Goal: Task Accomplishment & Management: Use online tool/utility

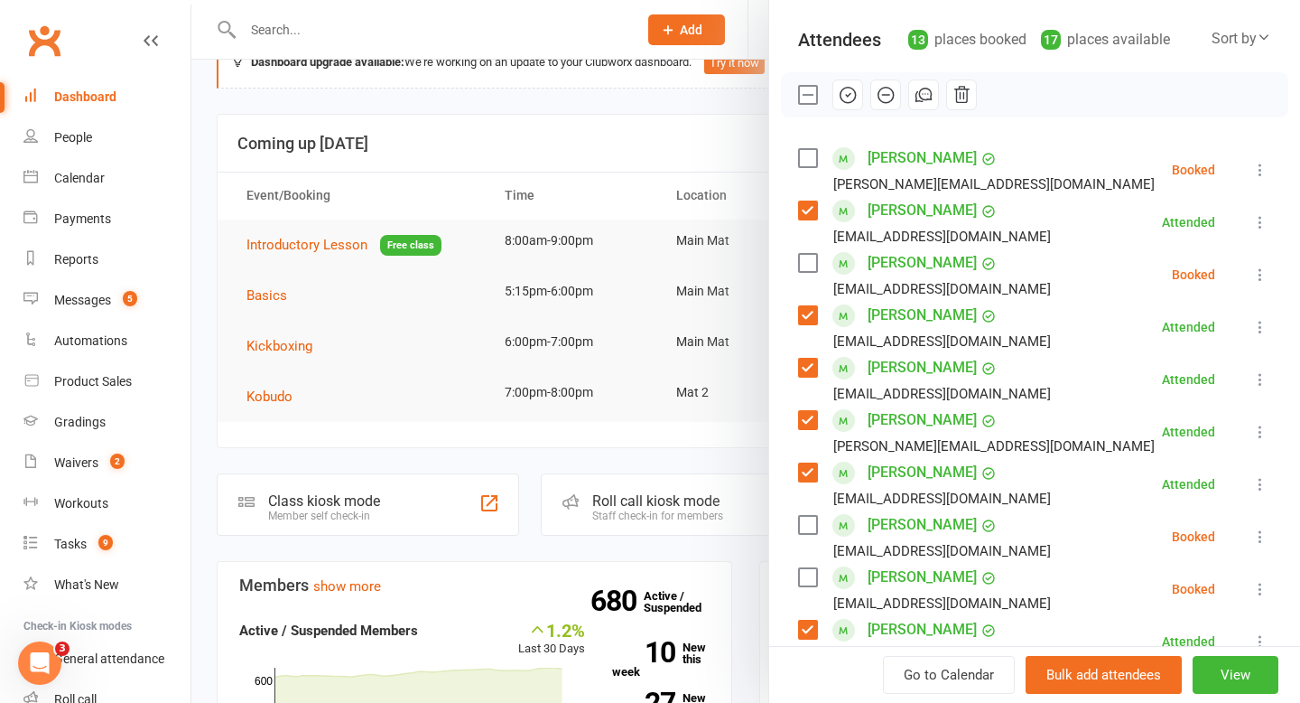
scroll to position [191, 0]
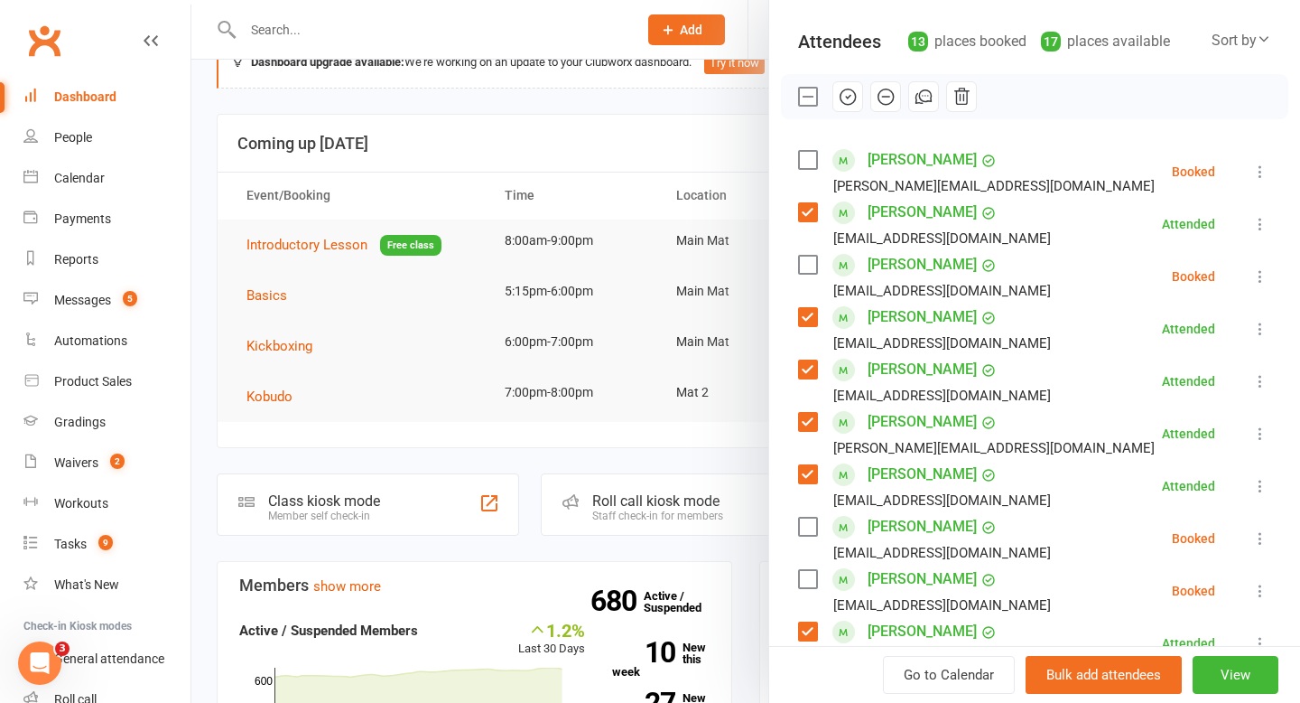
click at [653, 147] on div at bounding box center [745, 351] width 1109 height 703
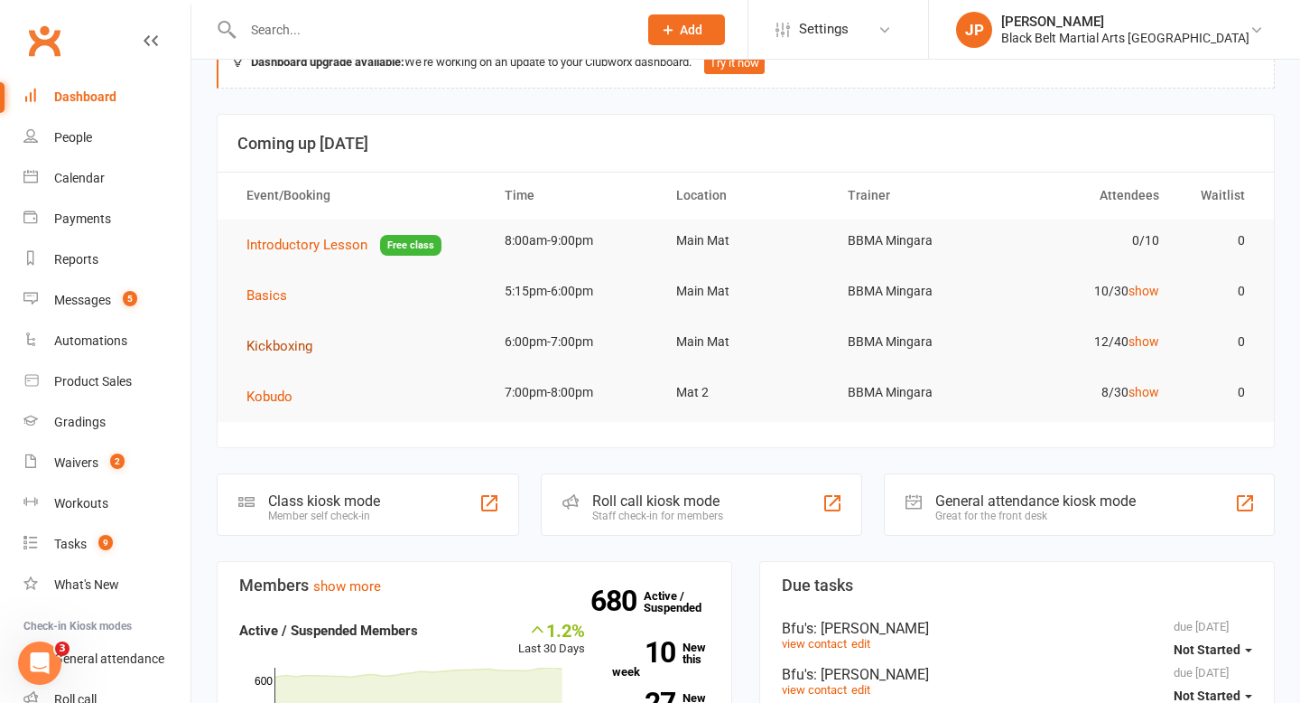
click at [275, 349] on span "Kickboxing" at bounding box center [280, 346] width 66 height 16
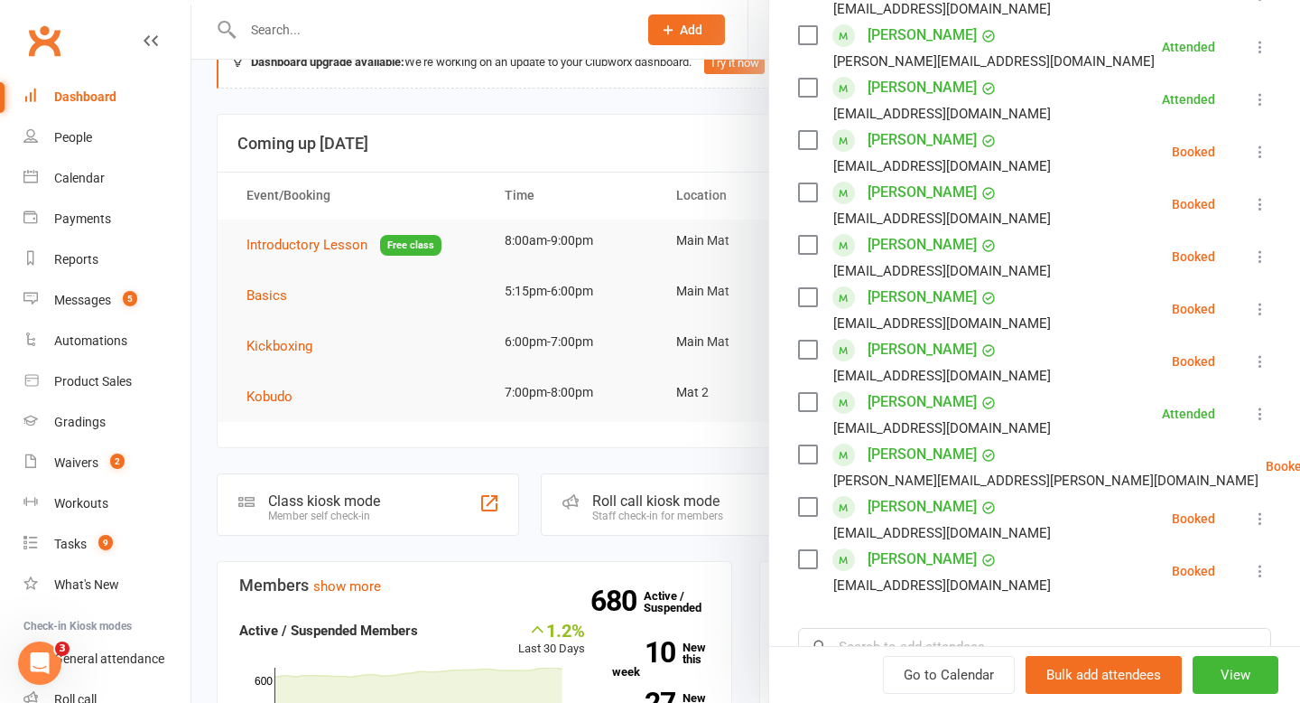
scroll to position [368, 0]
click at [1262, 360] on icon at bounding box center [1261, 360] width 18 height 18
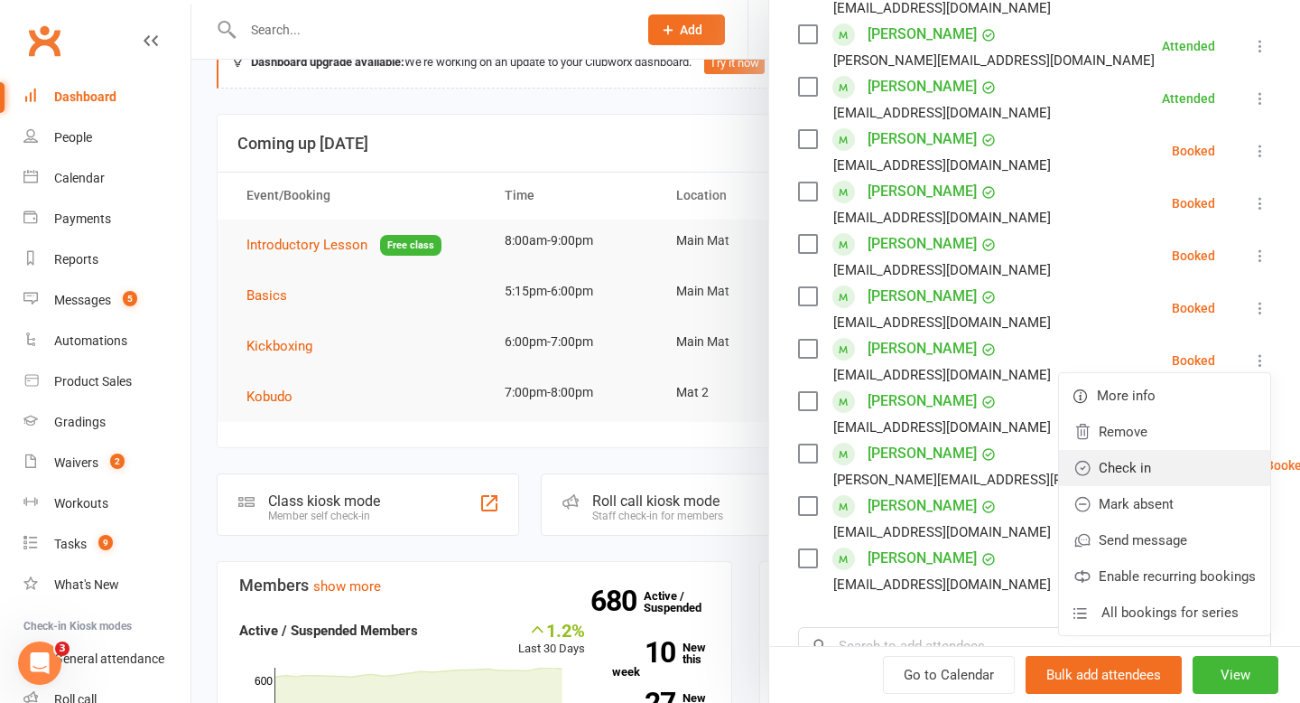
click at [1164, 470] on link "Check in" at bounding box center [1164, 468] width 211 height 36
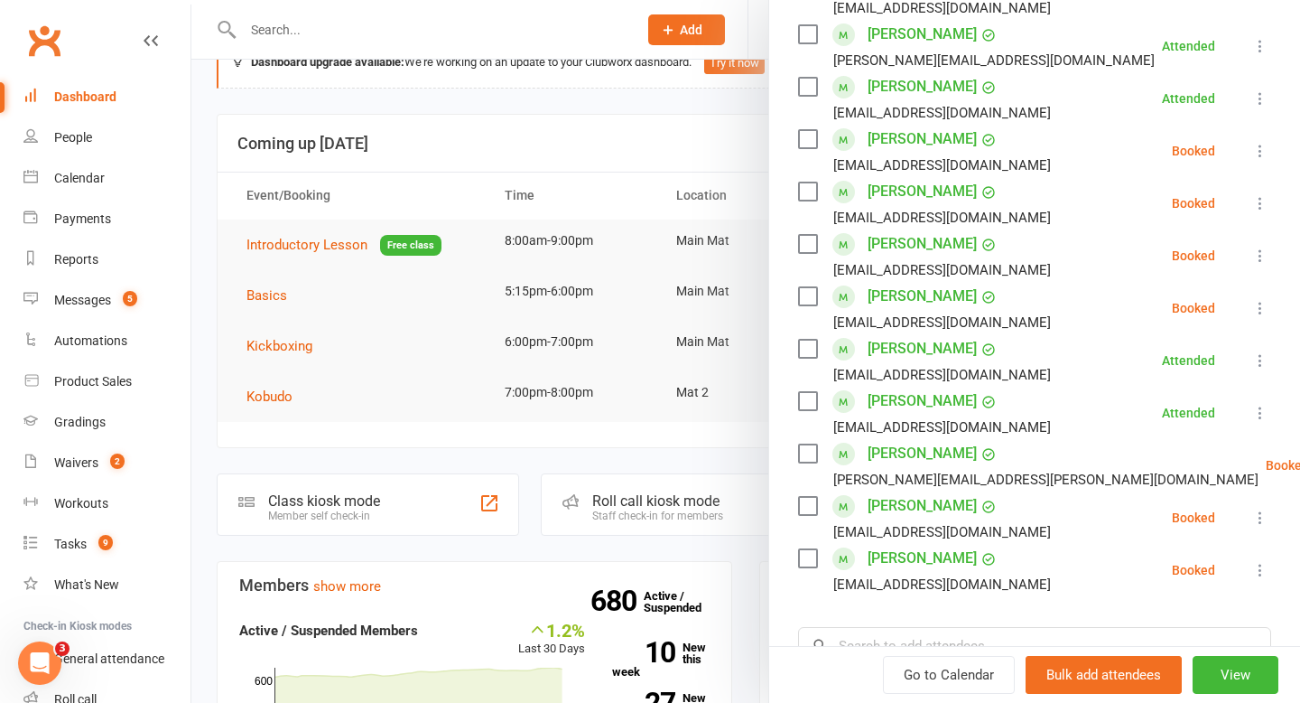
click at [1261, 570] on icon at bounding box center [1261, 570] width 18 height 18
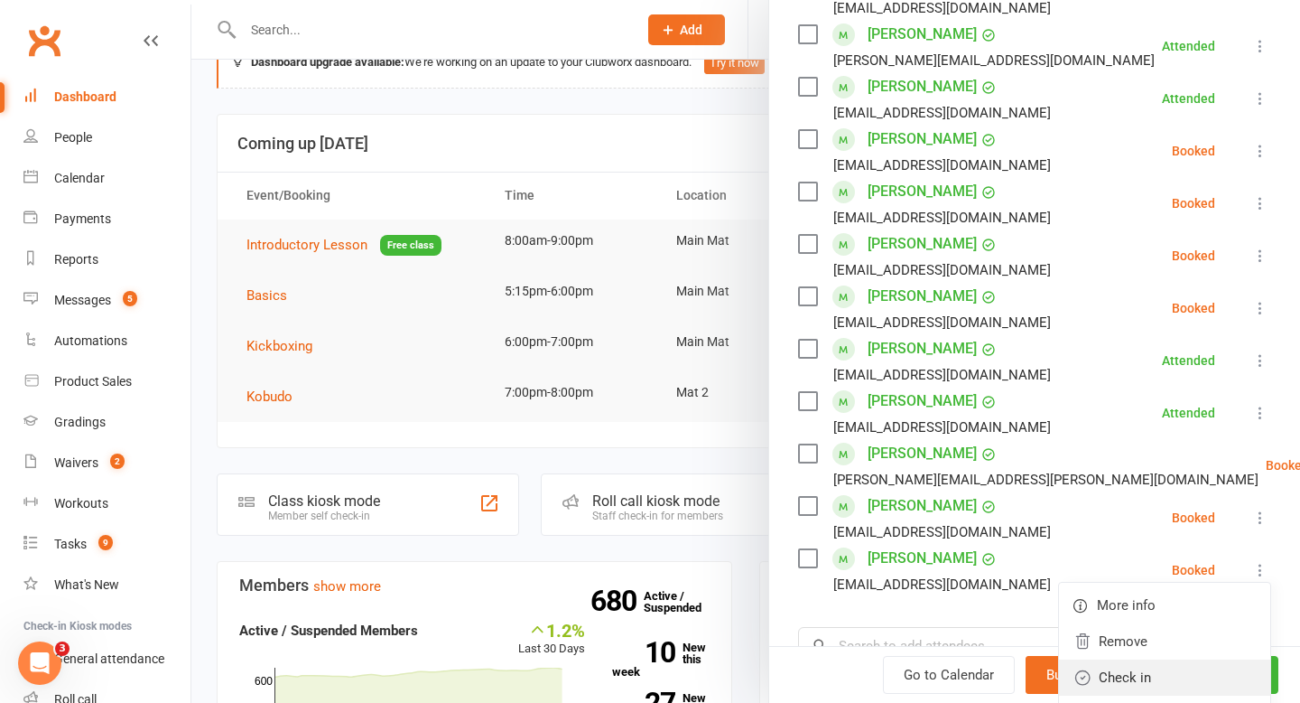
click at [1165, 685] on link "Check in" at bounding box center [1164, 677] width 211 height 36
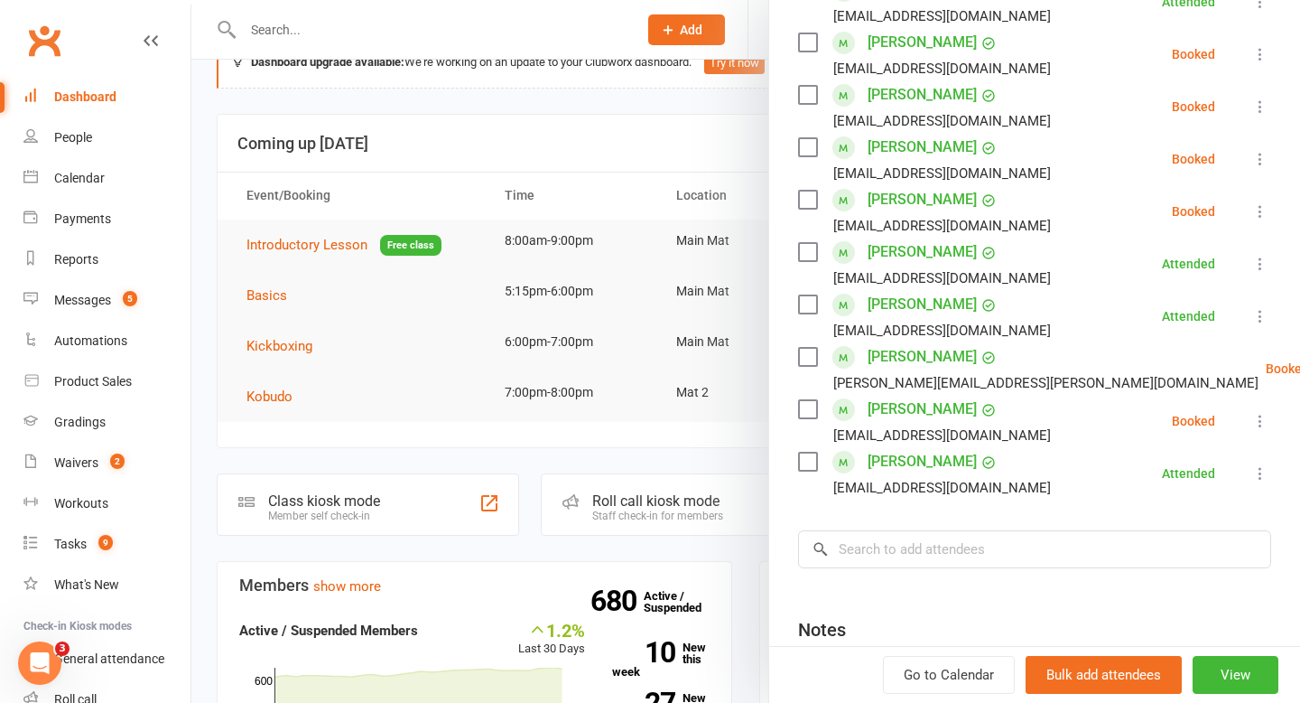
scroll to position [472, 0]
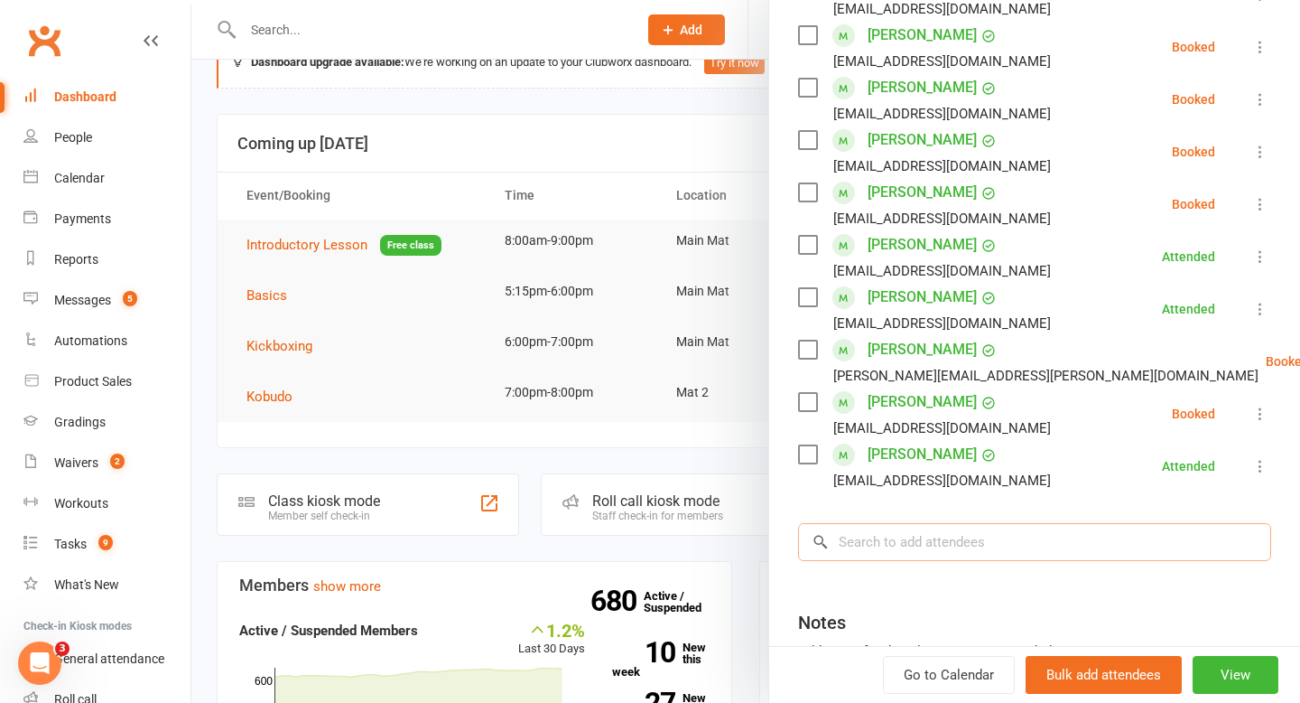
click at [945, 545] on input "search" at bounding box center [1034, 542] width 473 height 38
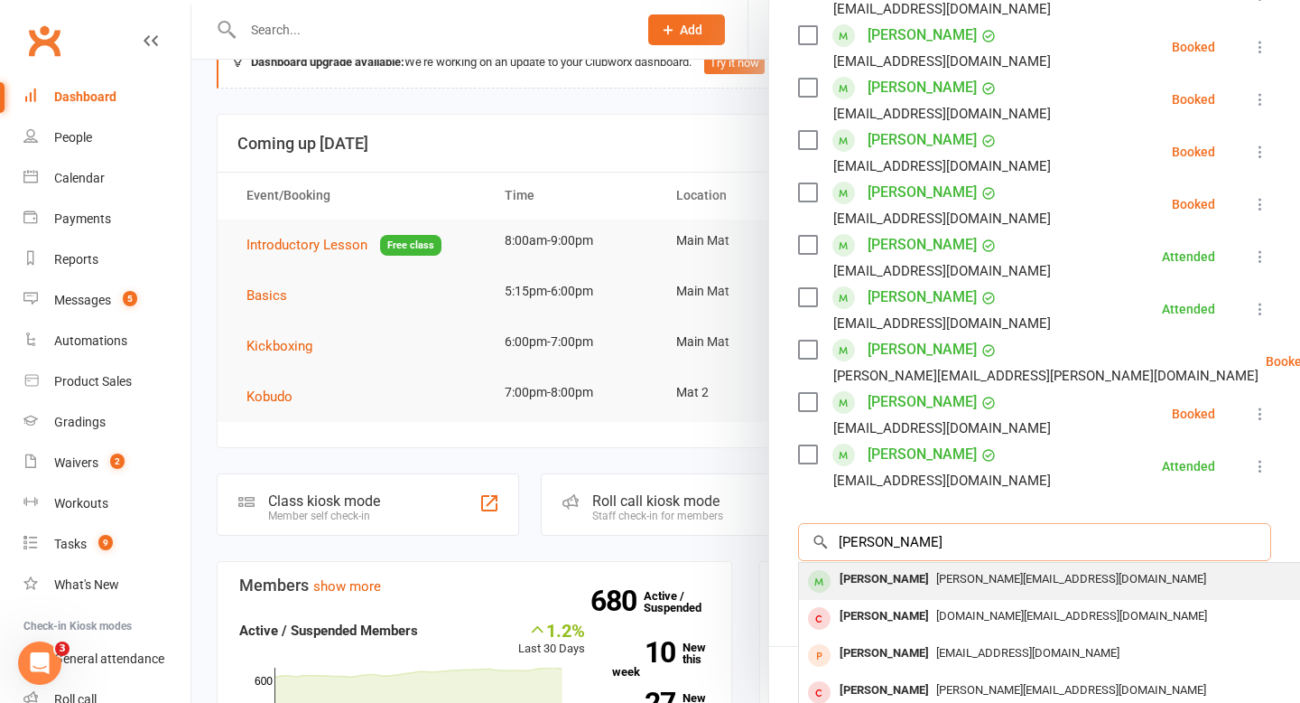
type input "[PERSON_NAME]"
click at [889, 581] on div "[PERSON_NAME]" at bounding box center [885, 579] width 104 height 26
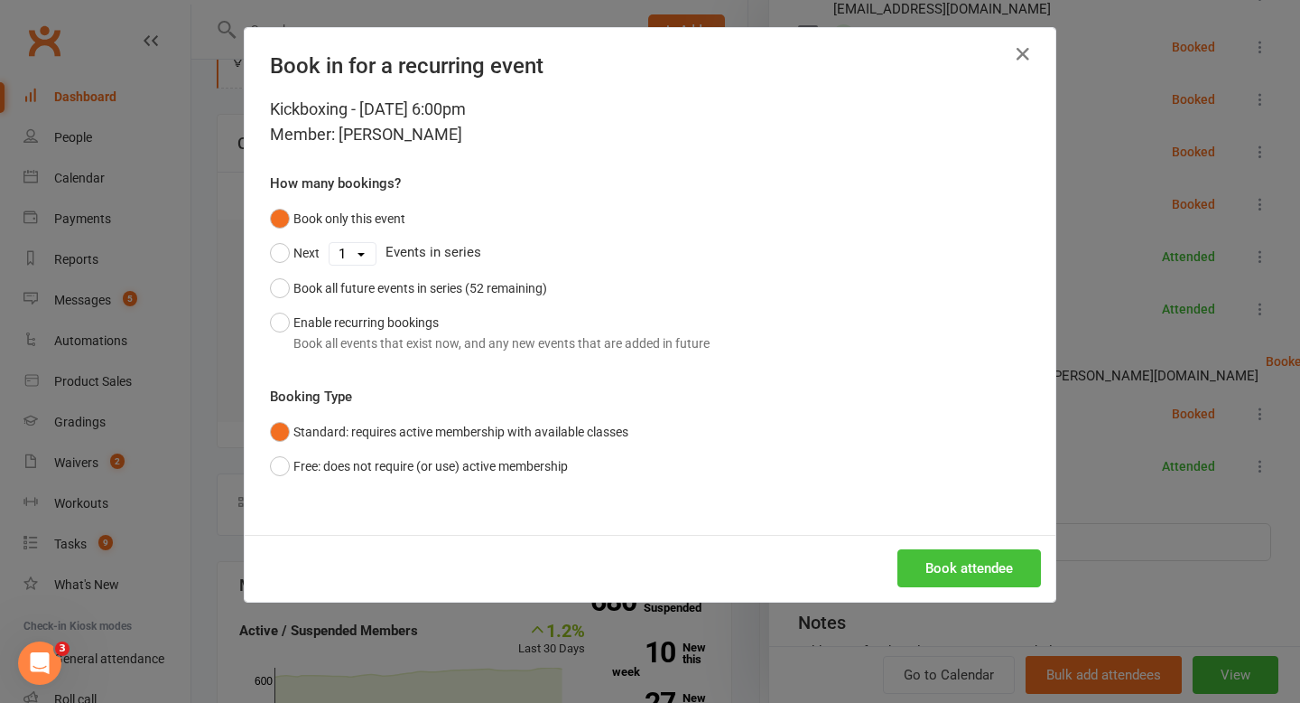
click at [946, 575] on button "Book attendee" at bounding box center [970, 568] width 144 height 38
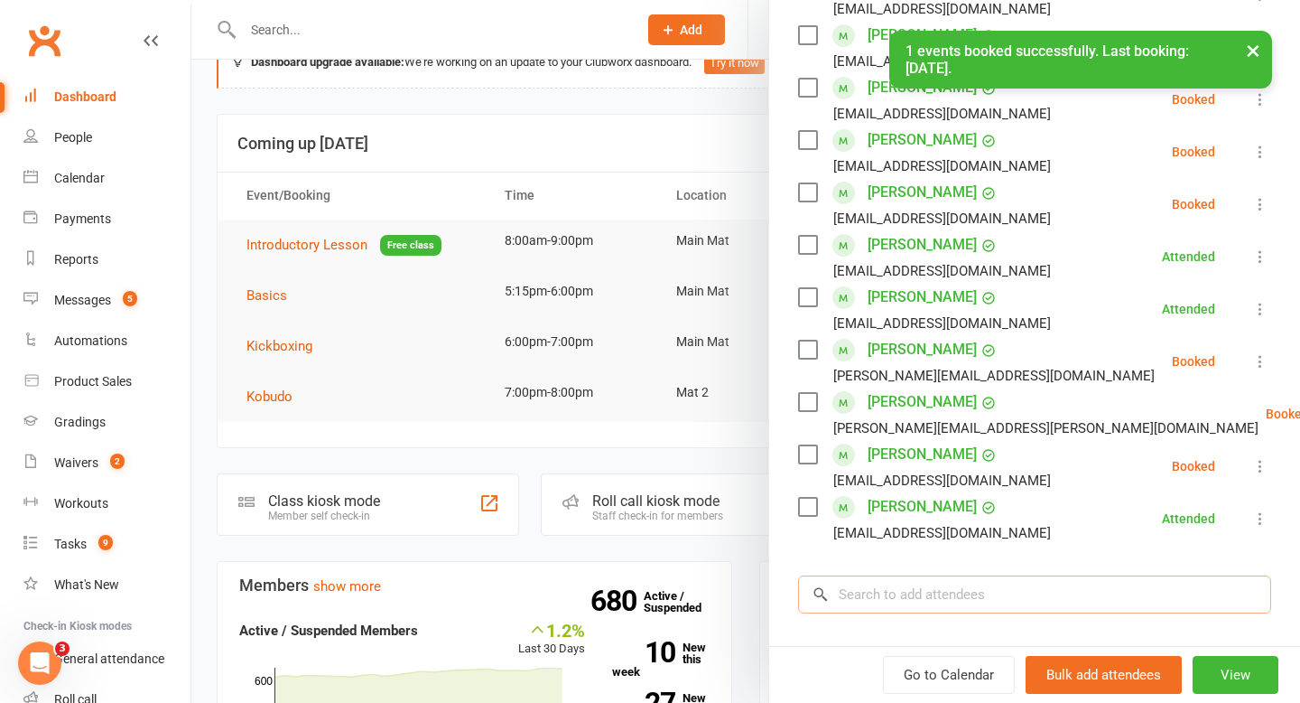
click at [930, 586] on input "search" at bounding box center [1034, 594] width 473 height 38
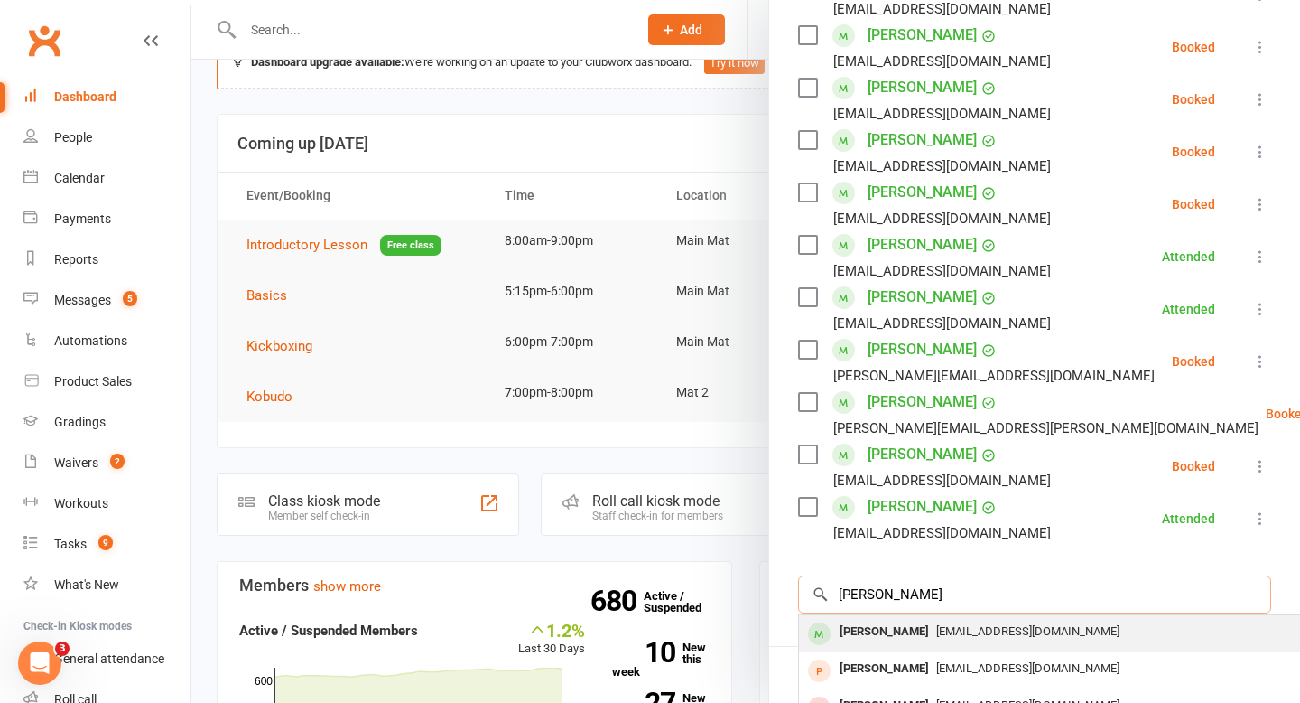
type input "[PERSON_NAME]"
click at [888, 632] on div "[PERSON_NAME]" at bounding box center [885, 632] width 104 height 26
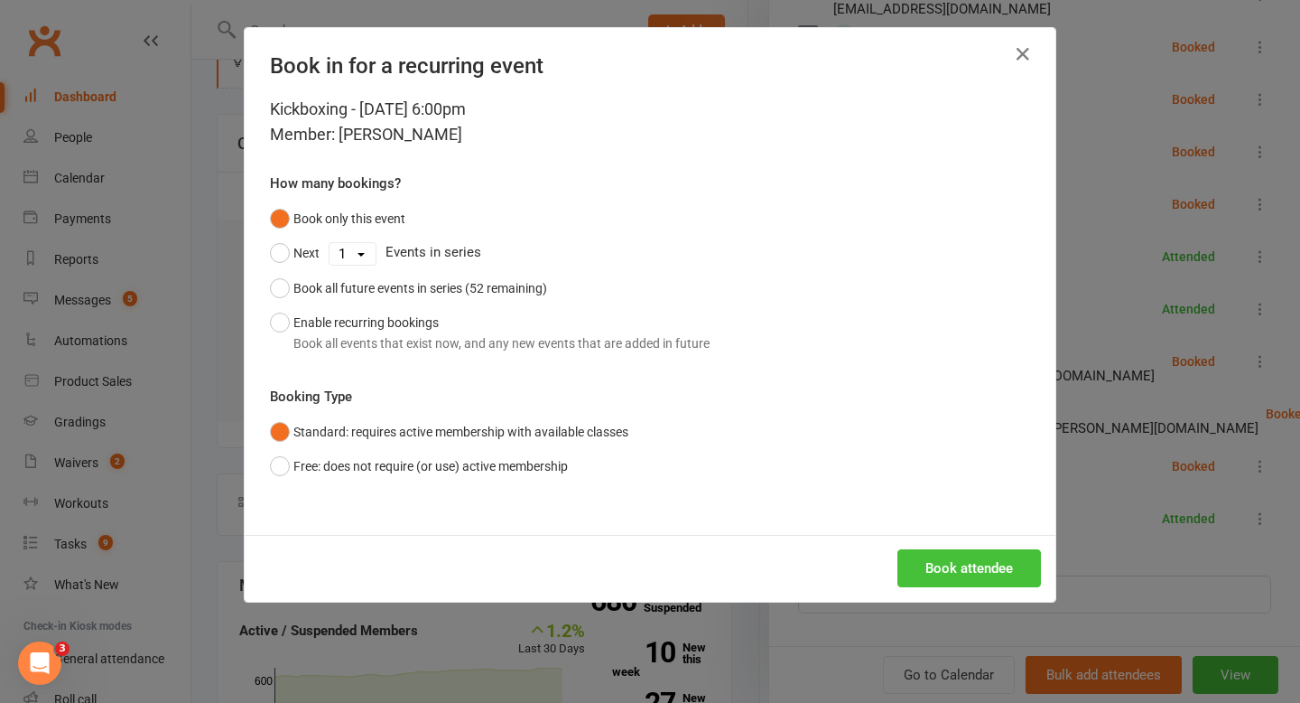
click at [953, 578] on button "Book attendee" at bounding box center [970, 568] width 144 height 38
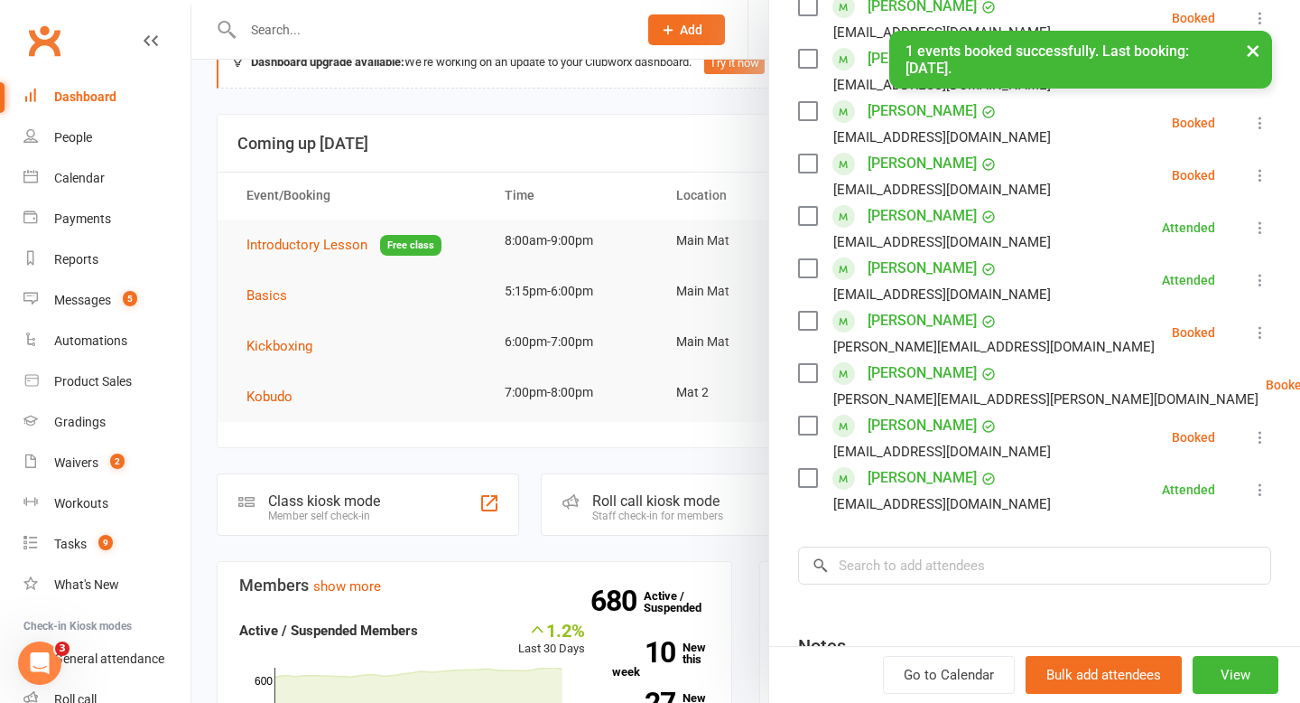
scroll to position [554, 0]
click at [960, 552] on input "search" at bounding box center [1034, 564] width 473 height 38
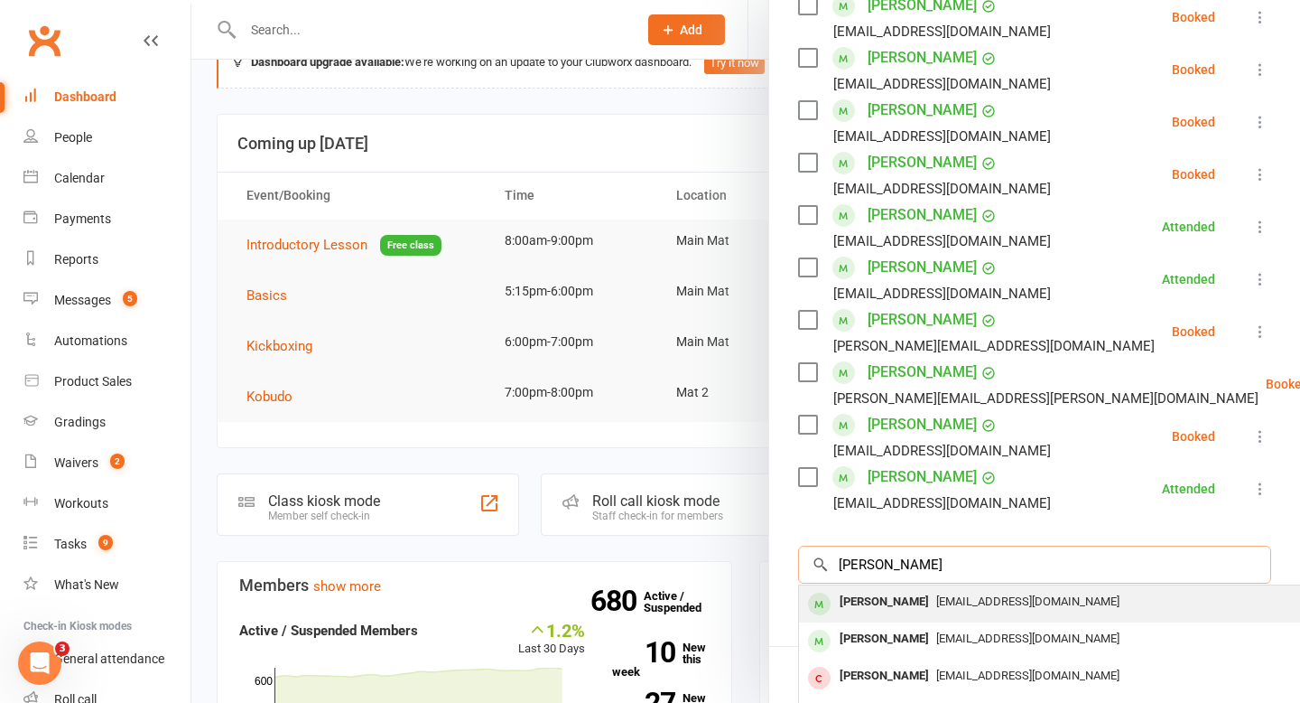
type input "[PERSON_NAME]"
click at [887, 604] on div "[PERSON_NAME]" at bounding box center [885, 602] width 104 height 26
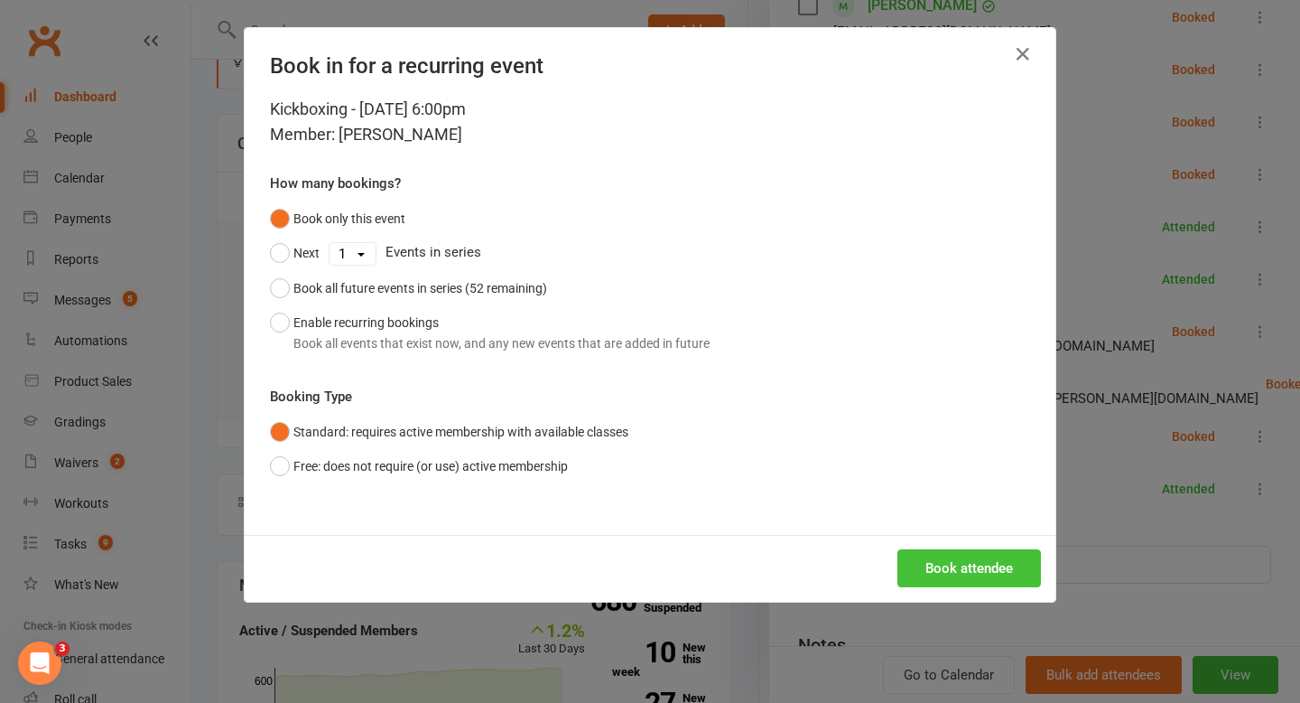
click at [930, 558] on button "Book attendee" at bounding box center [970, 568] width 144 height 38
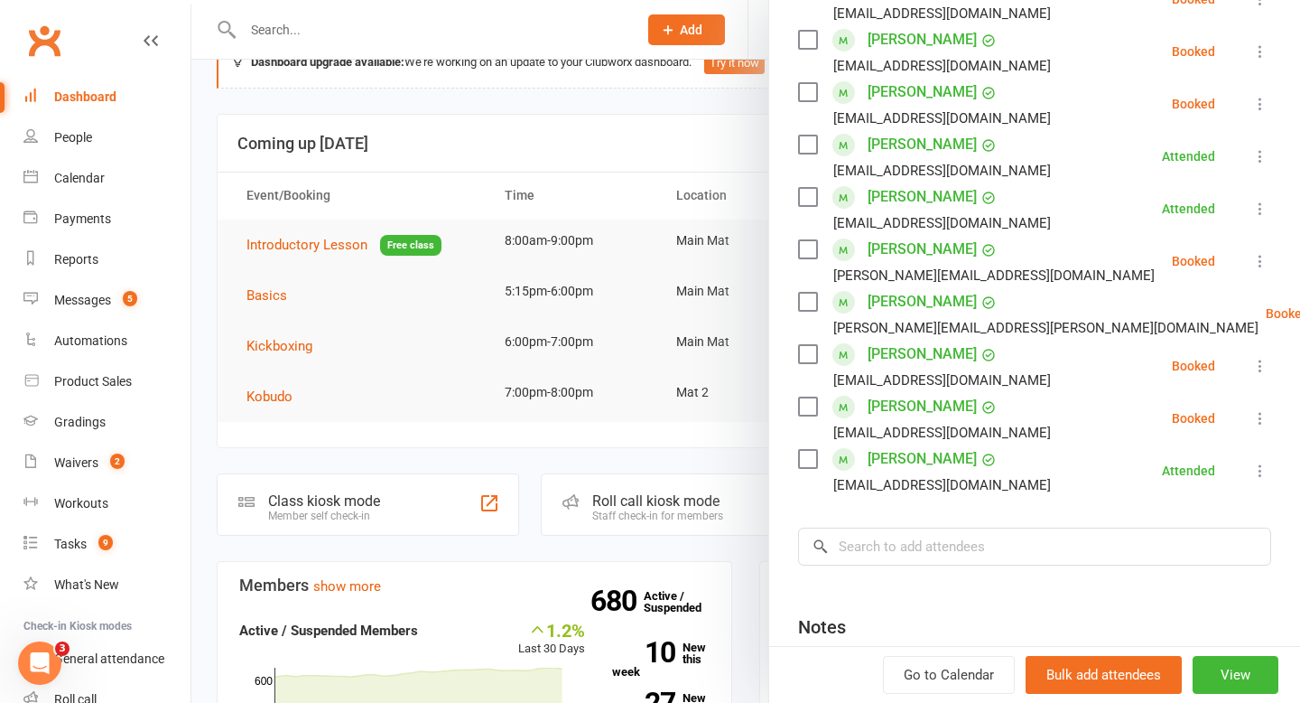
scroll to position [627, 0]
click at [1032, 542] on input "search" at bounding box center [1034, 545] width 473 height 38
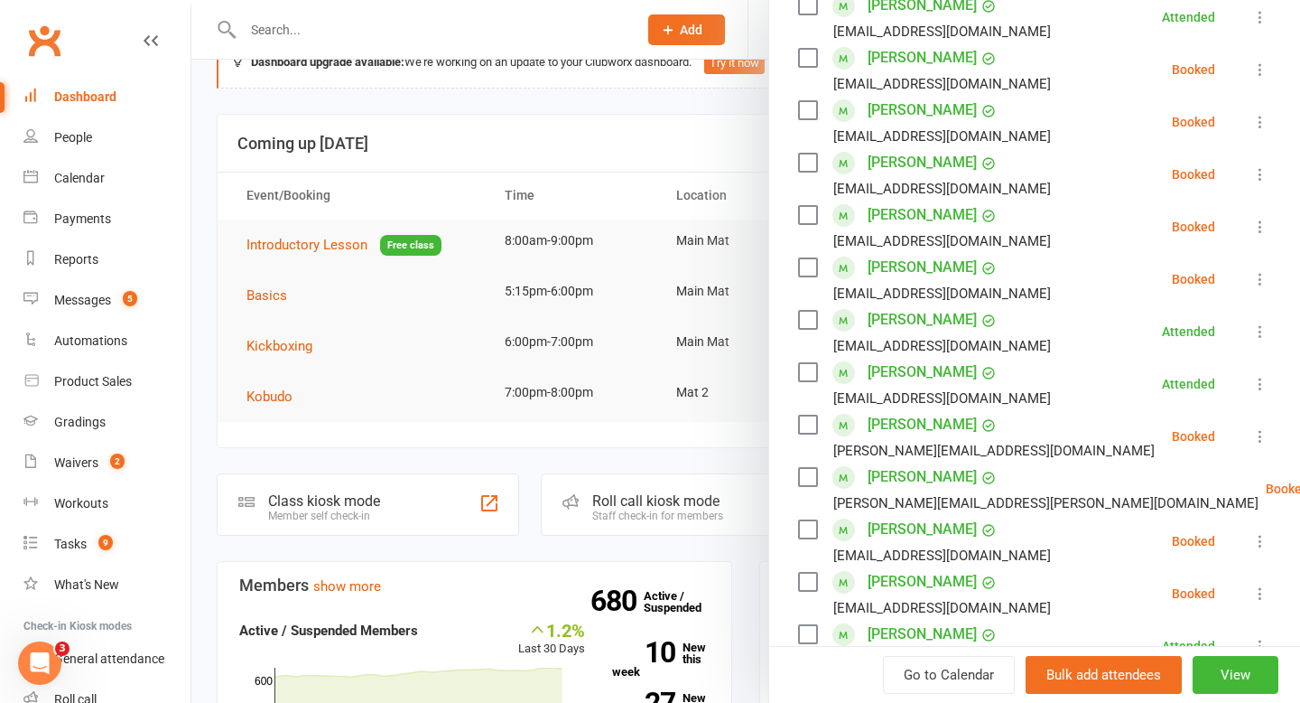
scroll to position [455, 0]
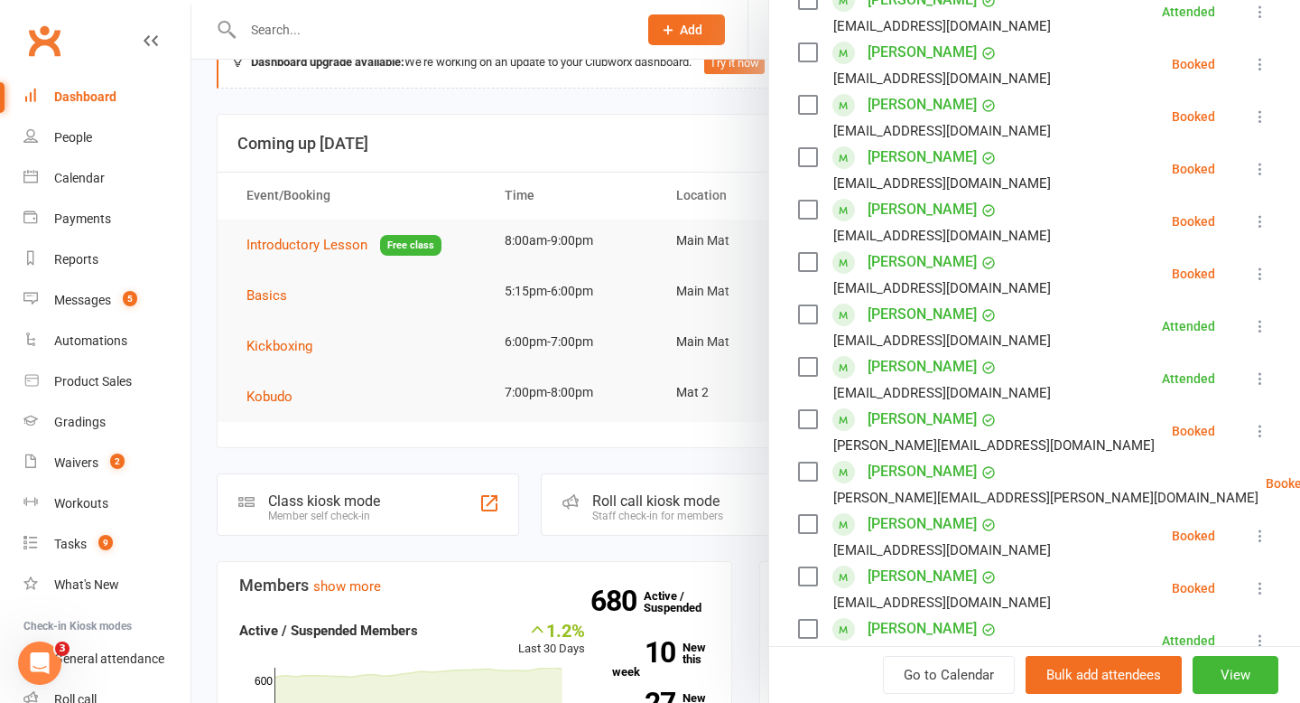
click at [1261, 270] on icon at bounding box center [1261, 274] width 18 height 18
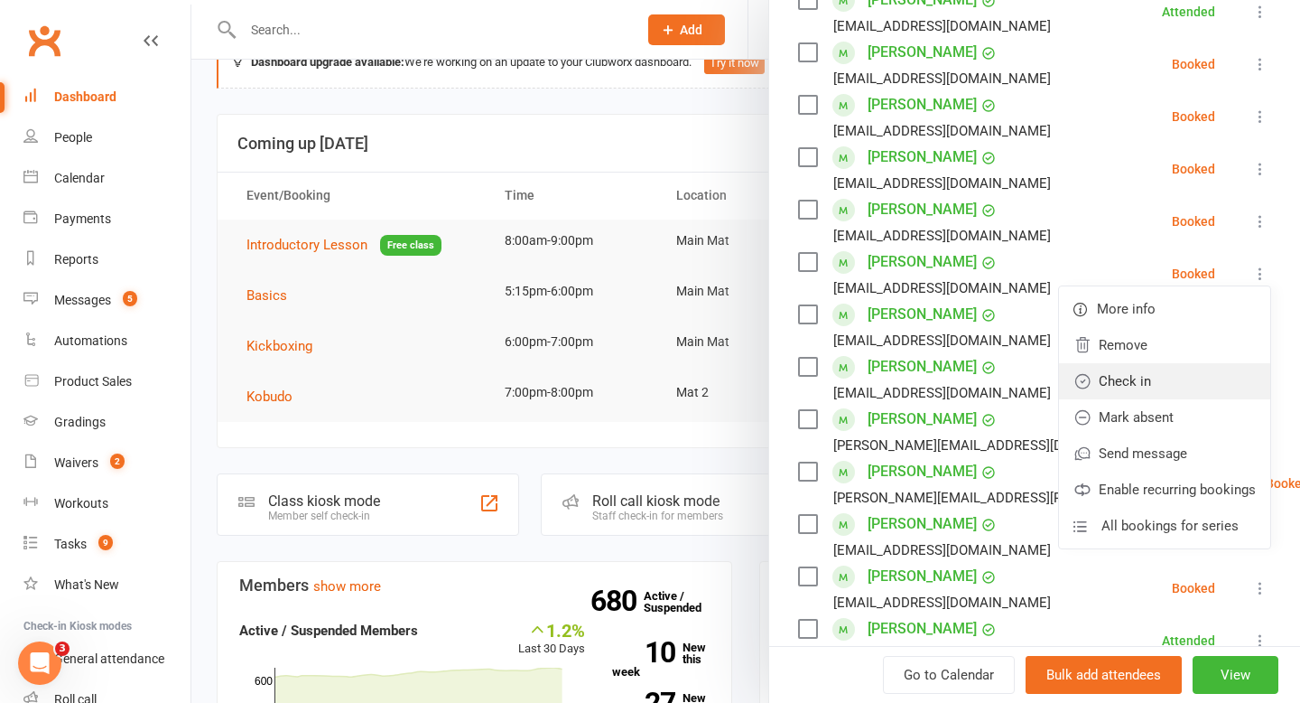
click at [1164, 377] on link "Check in" at bounding box center [1164, 381] width 211 height 36
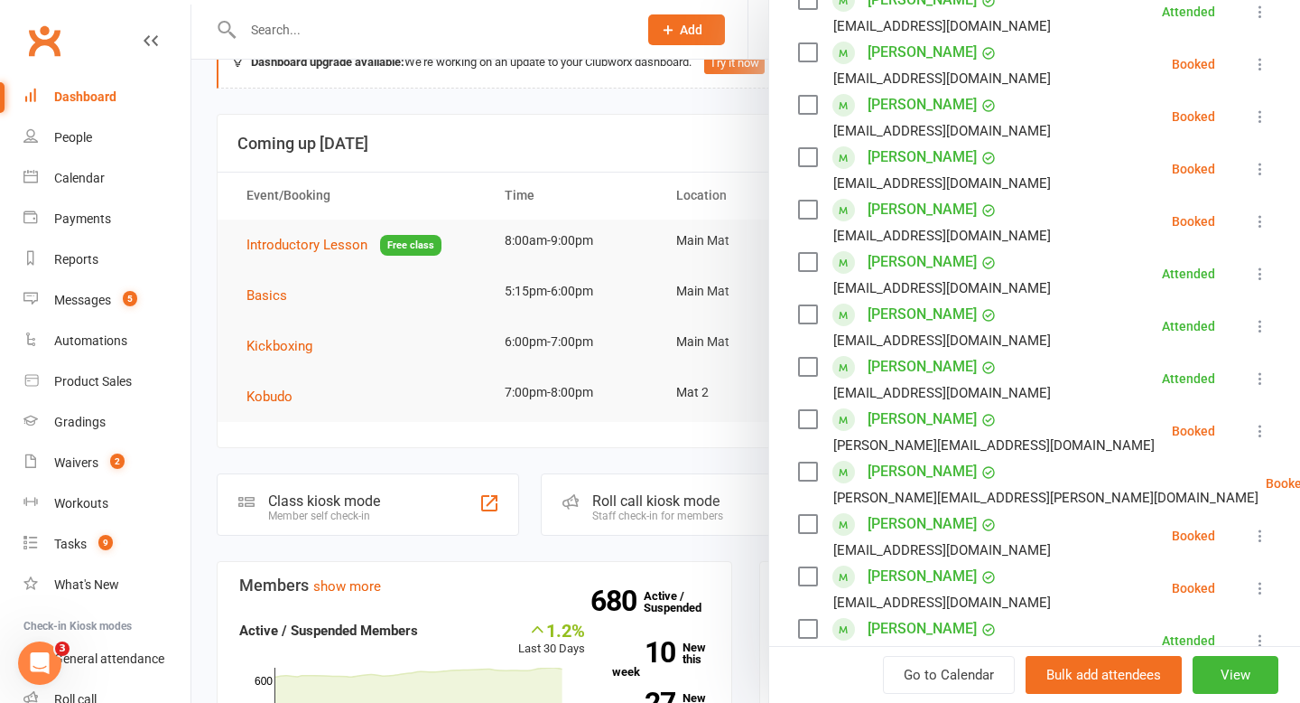
scroll to position [509, 0]
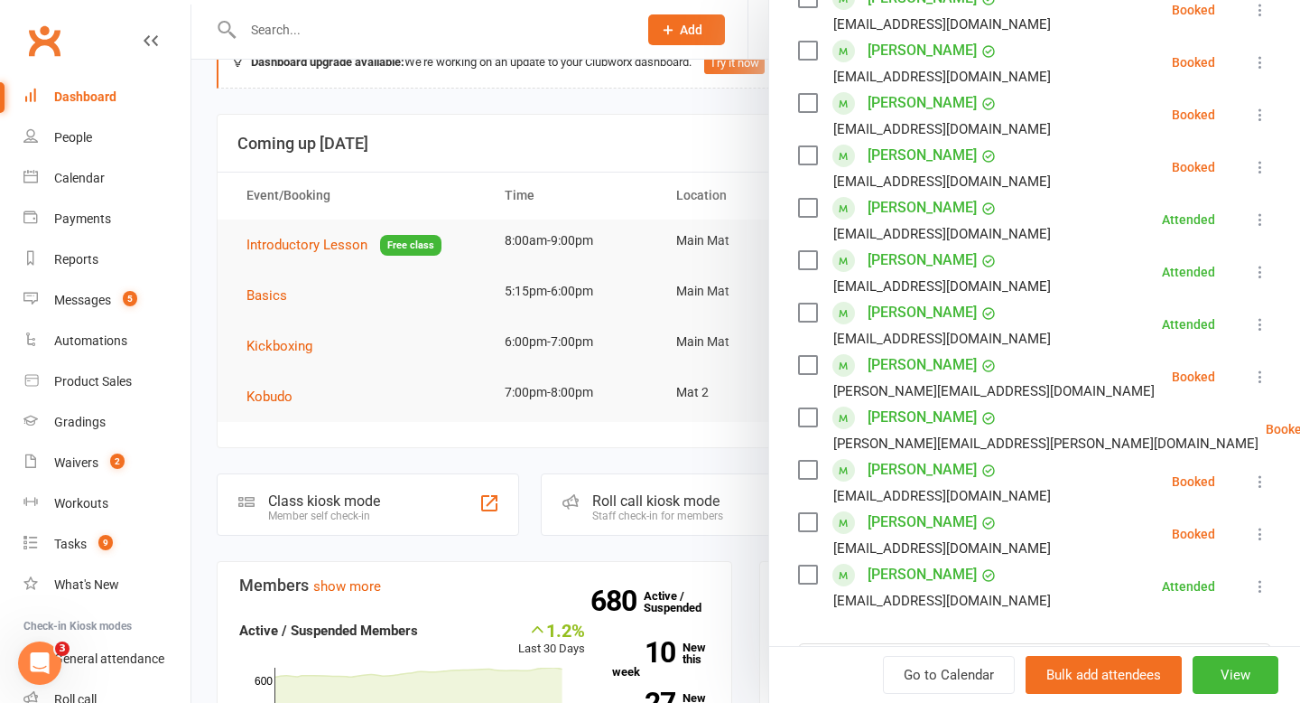
click at [1260, 373] on icon at bounding box center [1261, 377] width 18 height 18
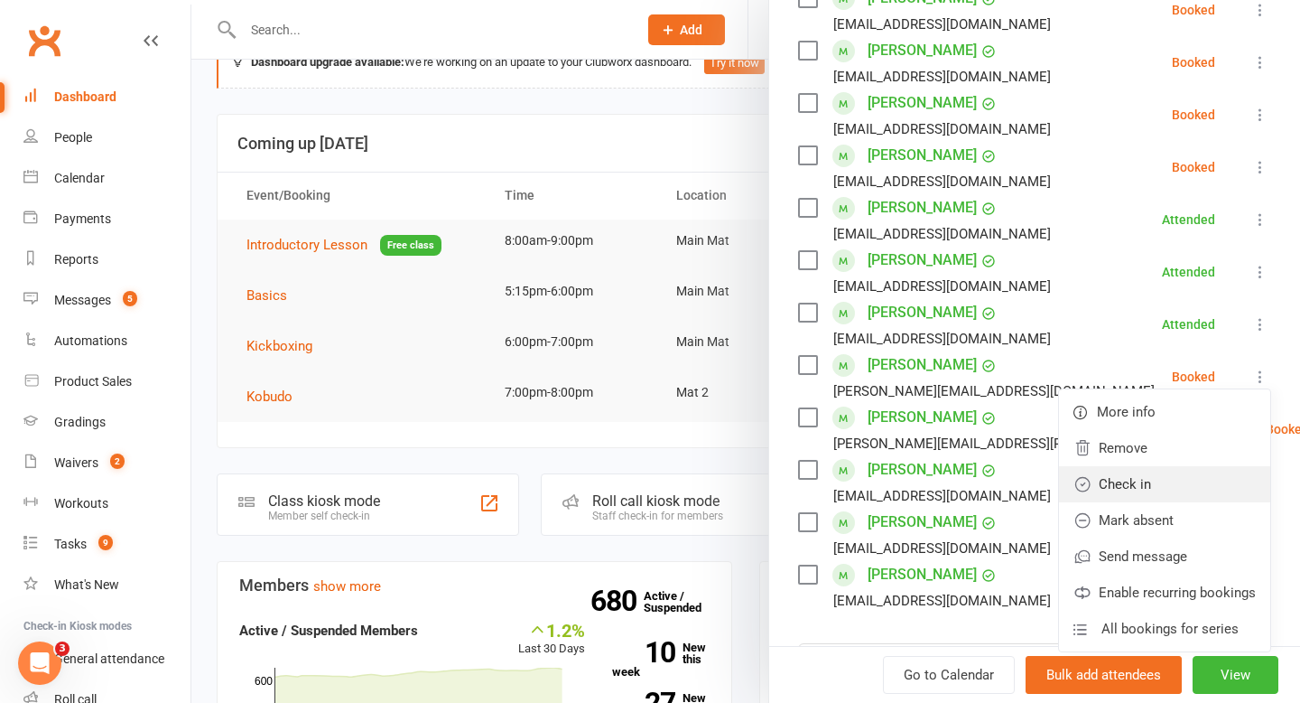
click at [1168, 478] on link "Check in" at bounding box center [1164, 484] width 211 height 36
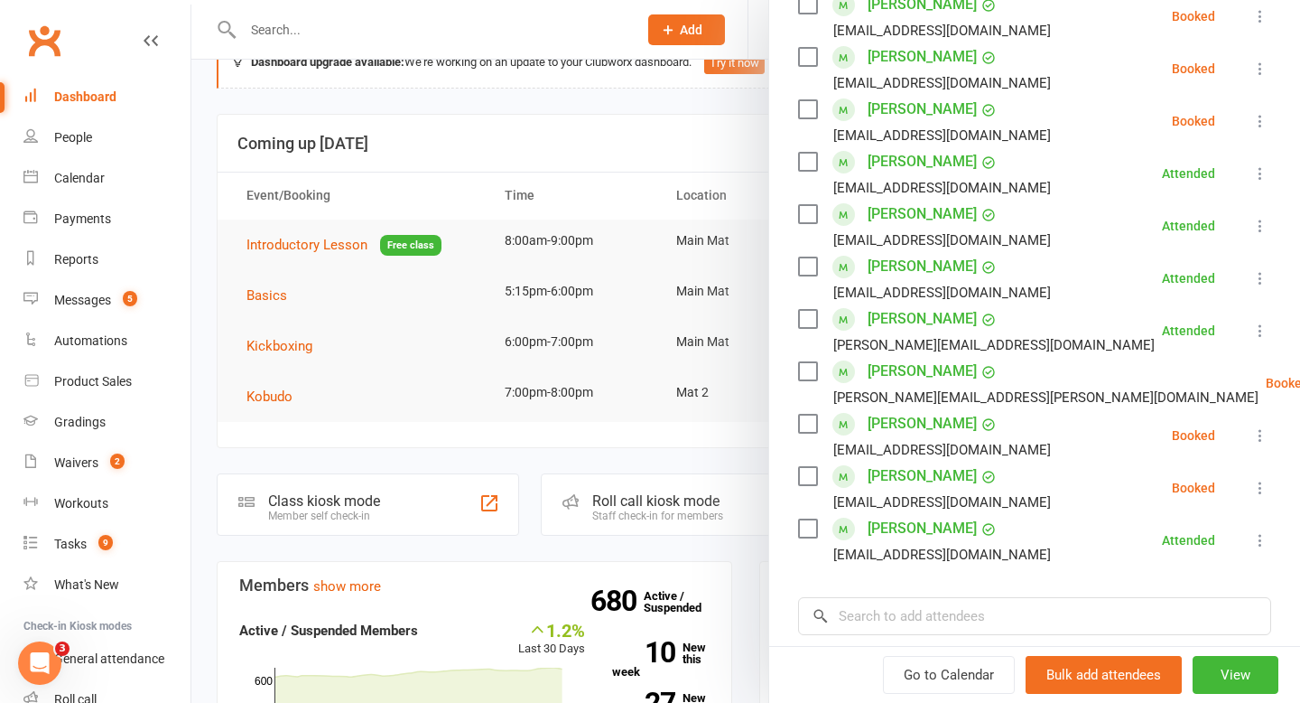
scroll to position [558, 0]
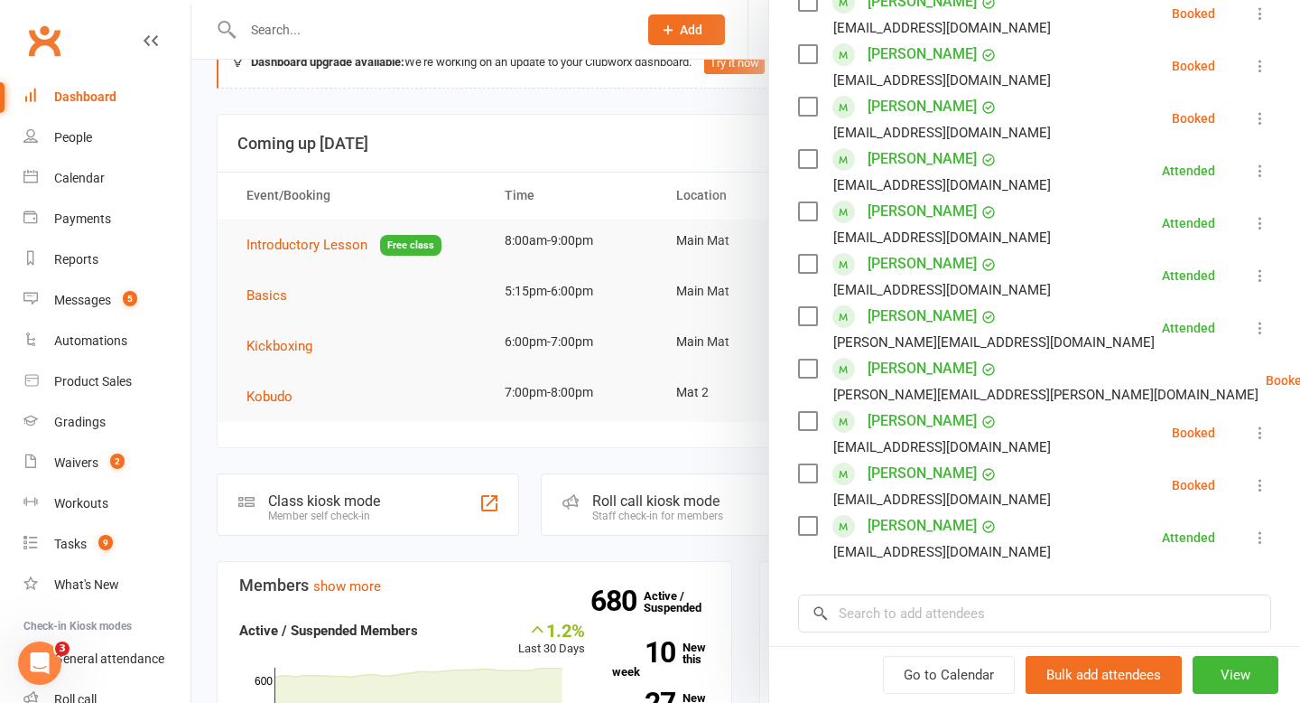
click at [1258, 441] on icon at bounding box center [1261, 433] width 18 height 18
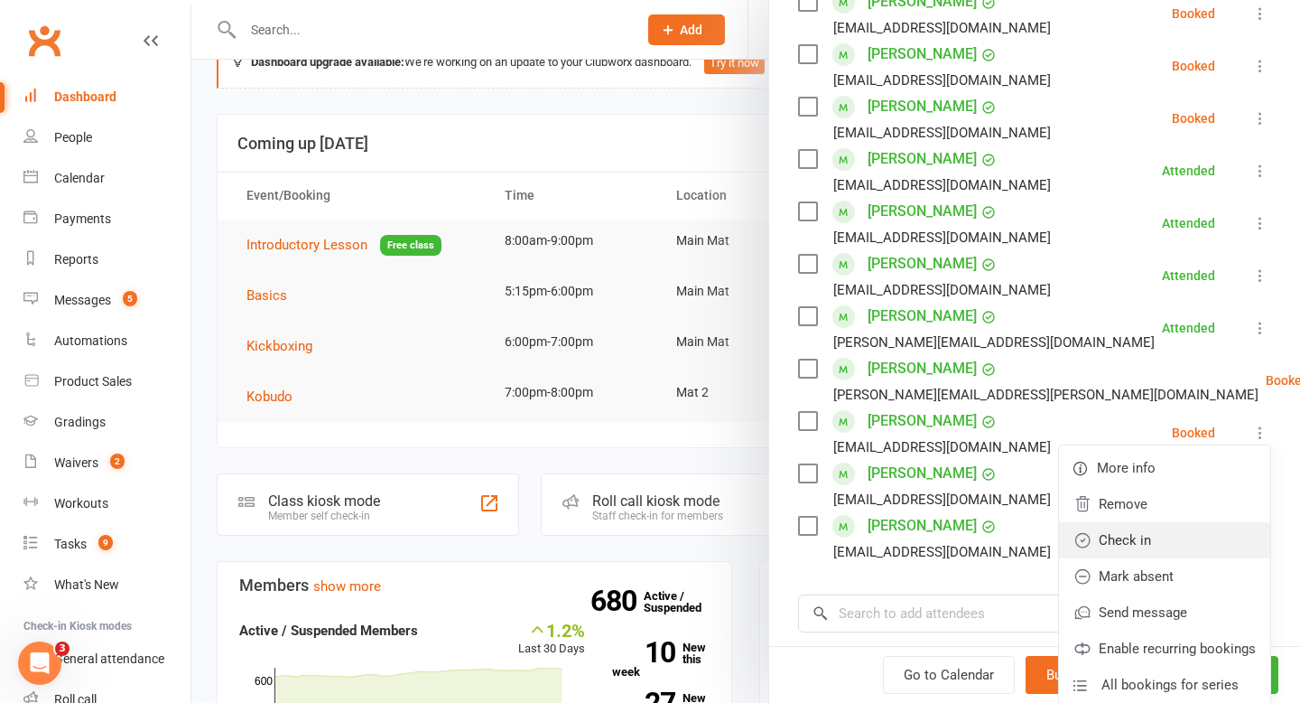
click at [1181, 543] on link "Check in" at bounding box center [1164, 540] width 211 height 36
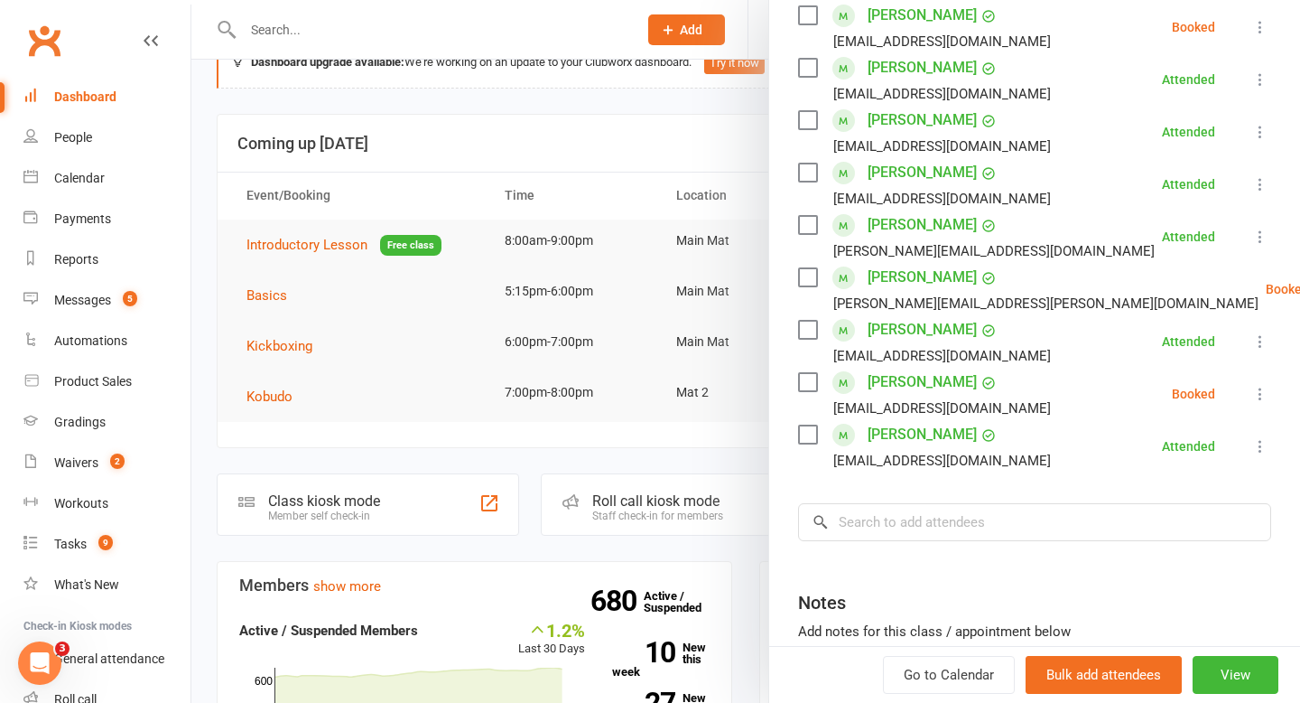
scroll to position [659, 0]
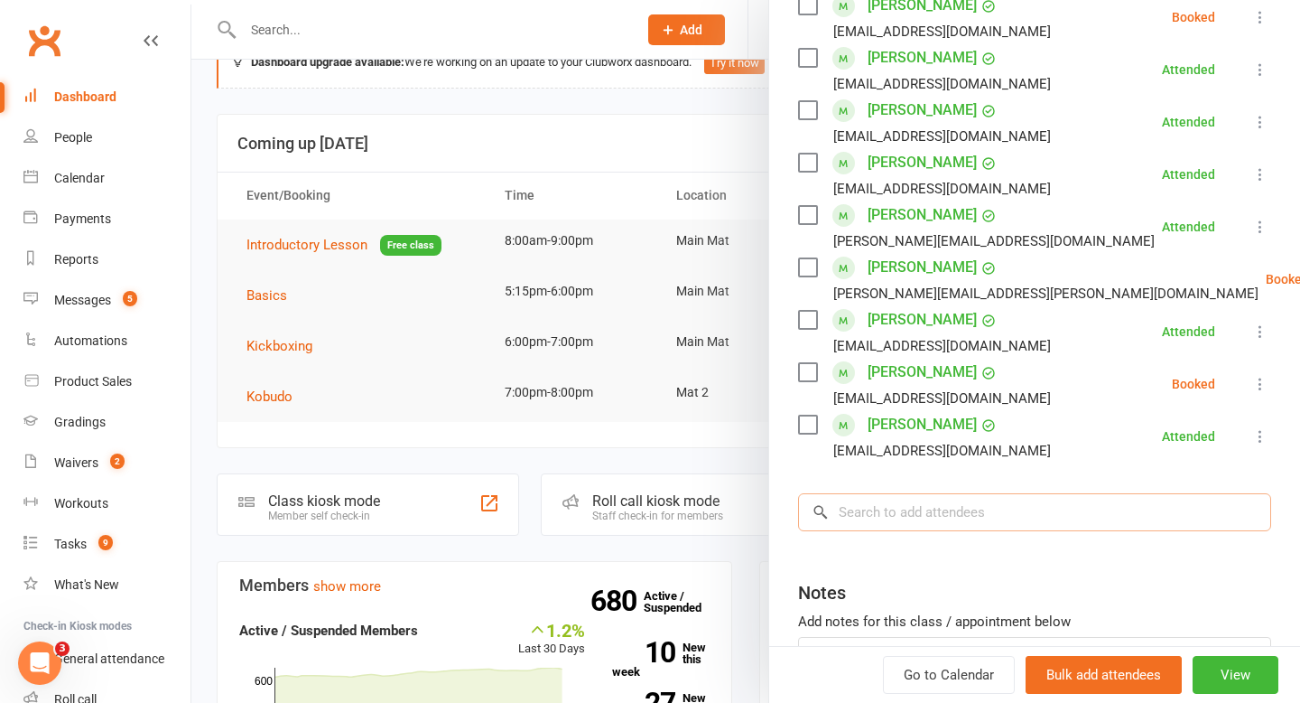
click at [1056, 519] on input "search" at bounding box center [1034, 512] width 473 height 38
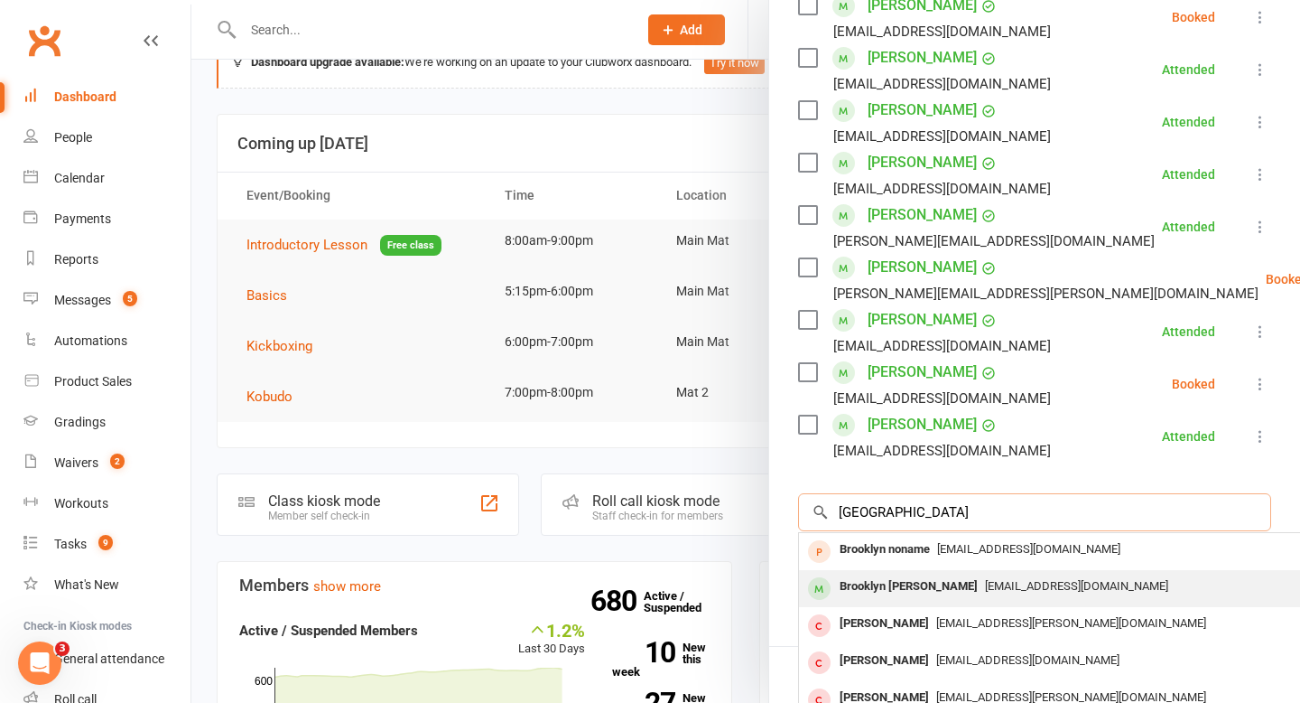
type input "[GEOGRAPHIC_DATA]"
click at [897, 585] on div "Brooklyn [PERSON_NAME]" at bounding box center [909, 586] width 153 height 26
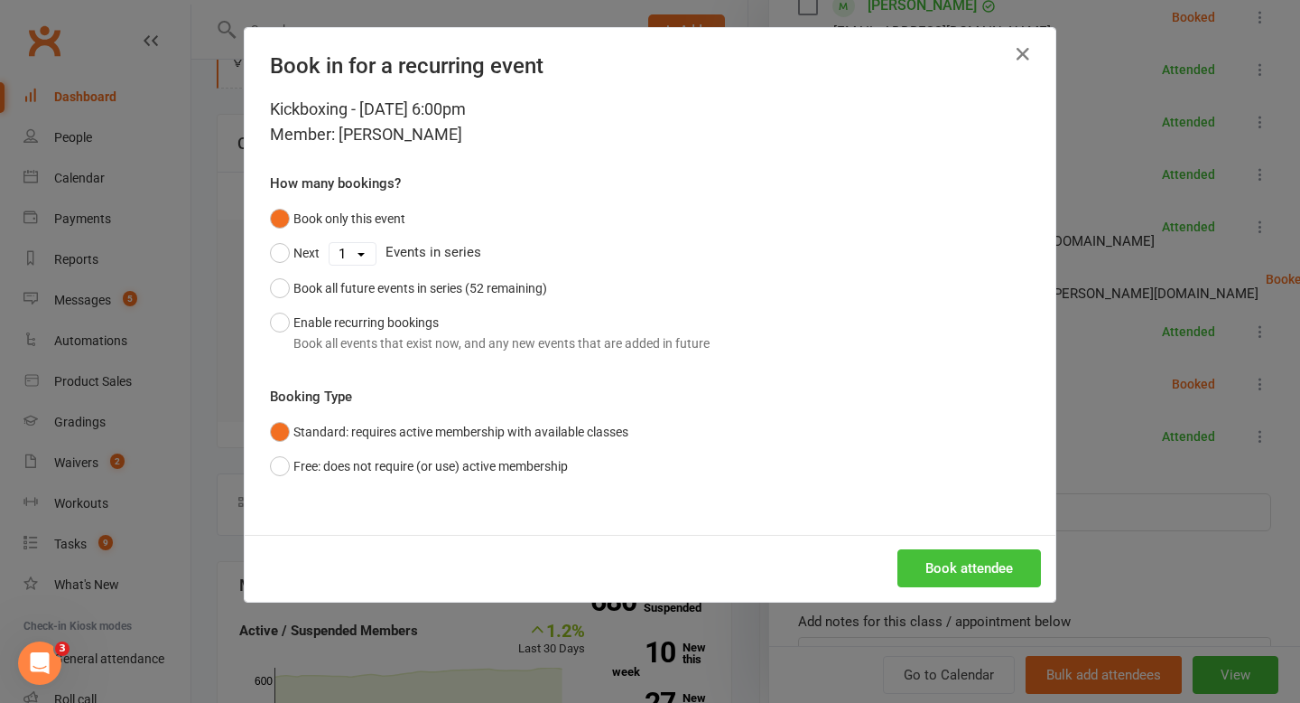
click at [943, 573] on button "Book attendee" at bounding box center [970, 568] width 144 height 38
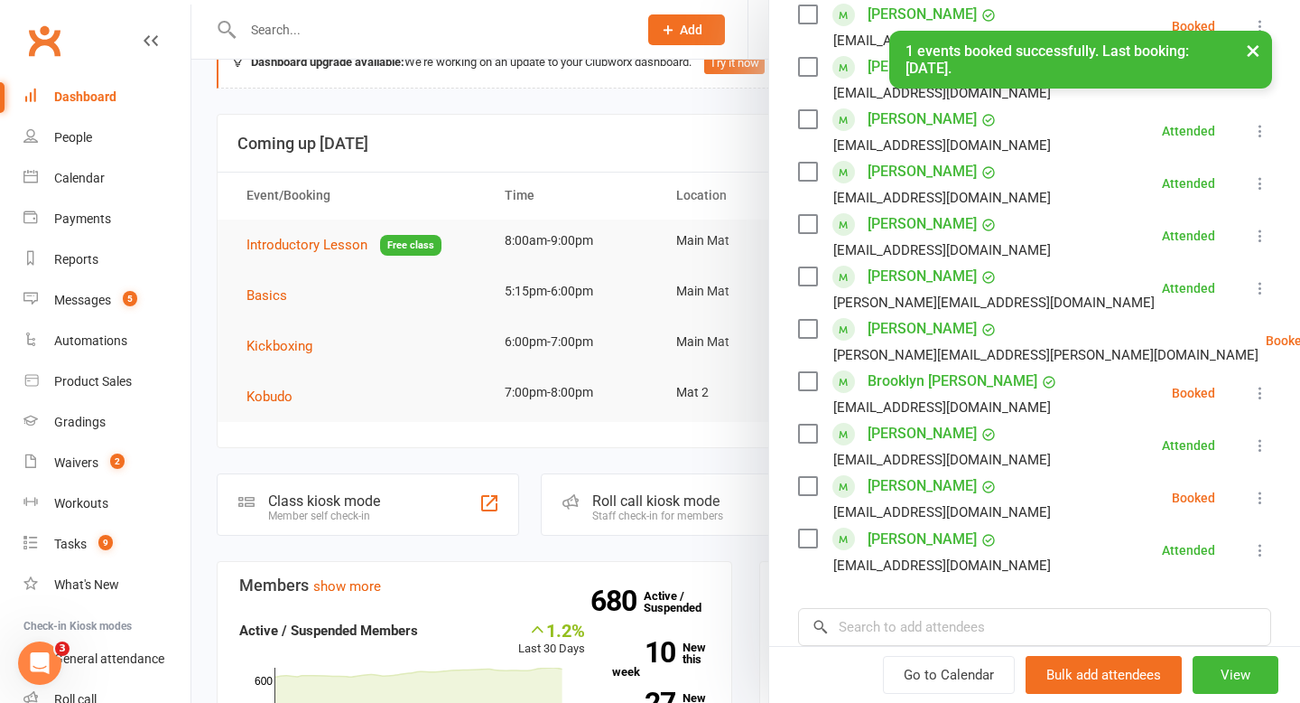
scroll to position [596, 0]
click at [1259, 396] on icon at bounding box center [1261, 395] width 18 height 18
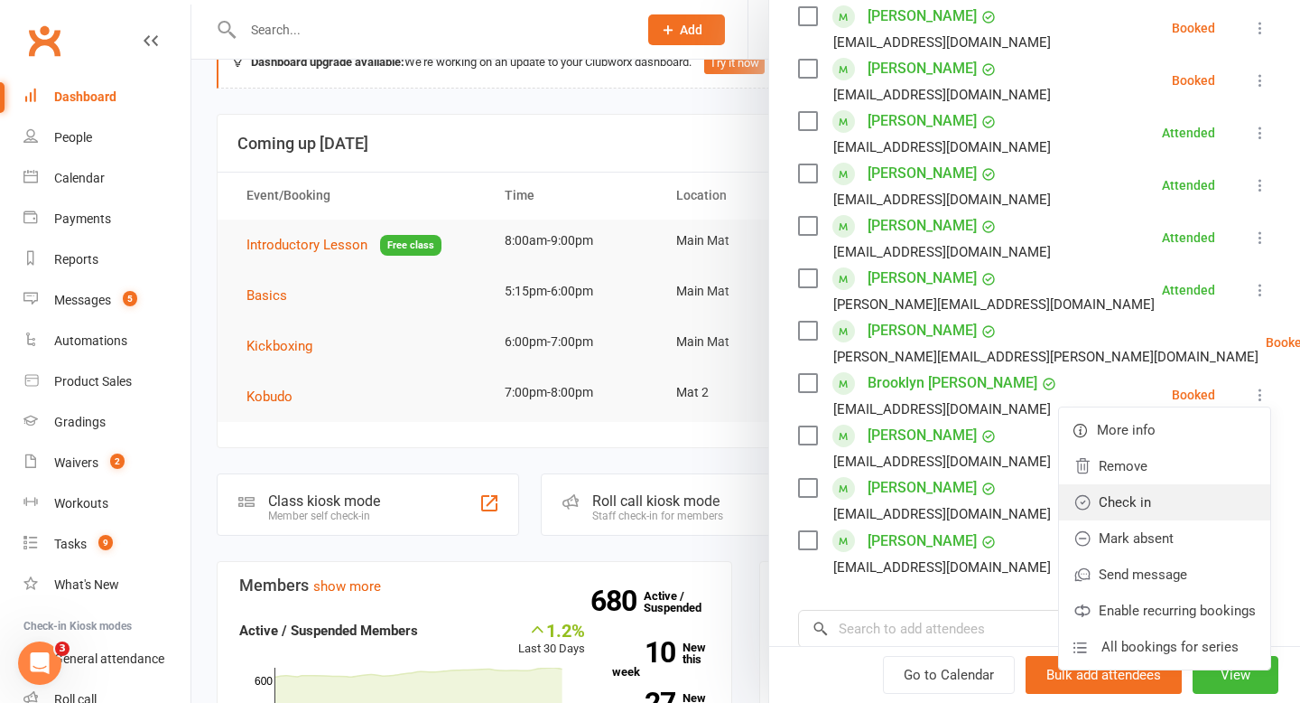
click at [1189, 507] on link "Check in" at bounding box center [1164, 502] width 211 height 36
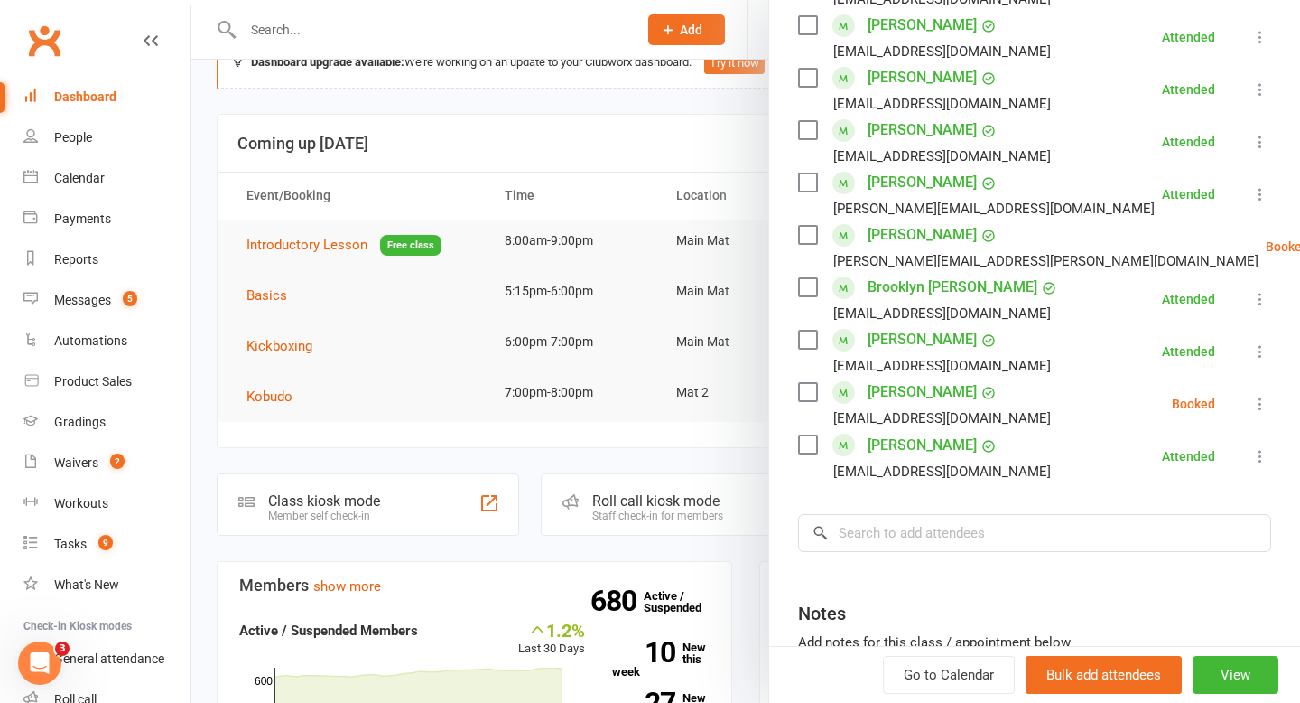
scroll to position [693, 0]
click at [1033, 522] on input "search" at bounding box center [1034, 532] width 473 height 38
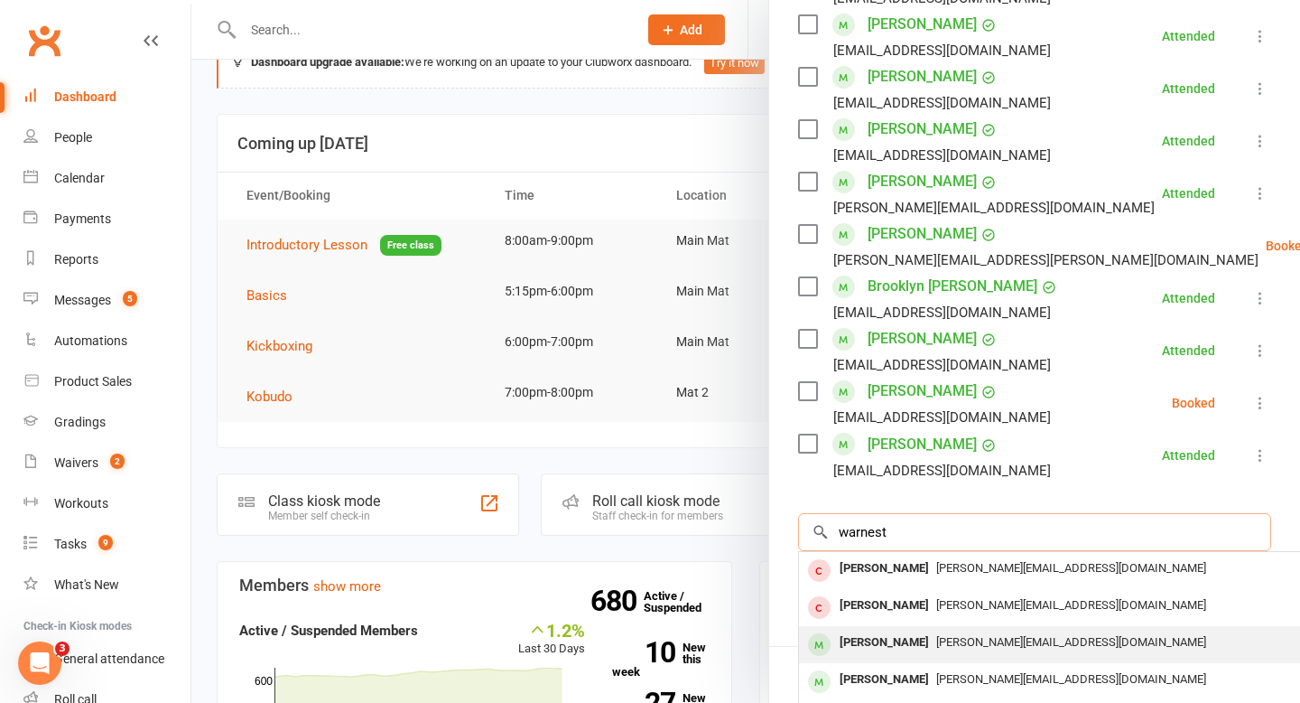
type input "warnest"
click at [887, 641] on div "[PERSON_NAME]" at bounding box center [885, 642] width 104 height 26
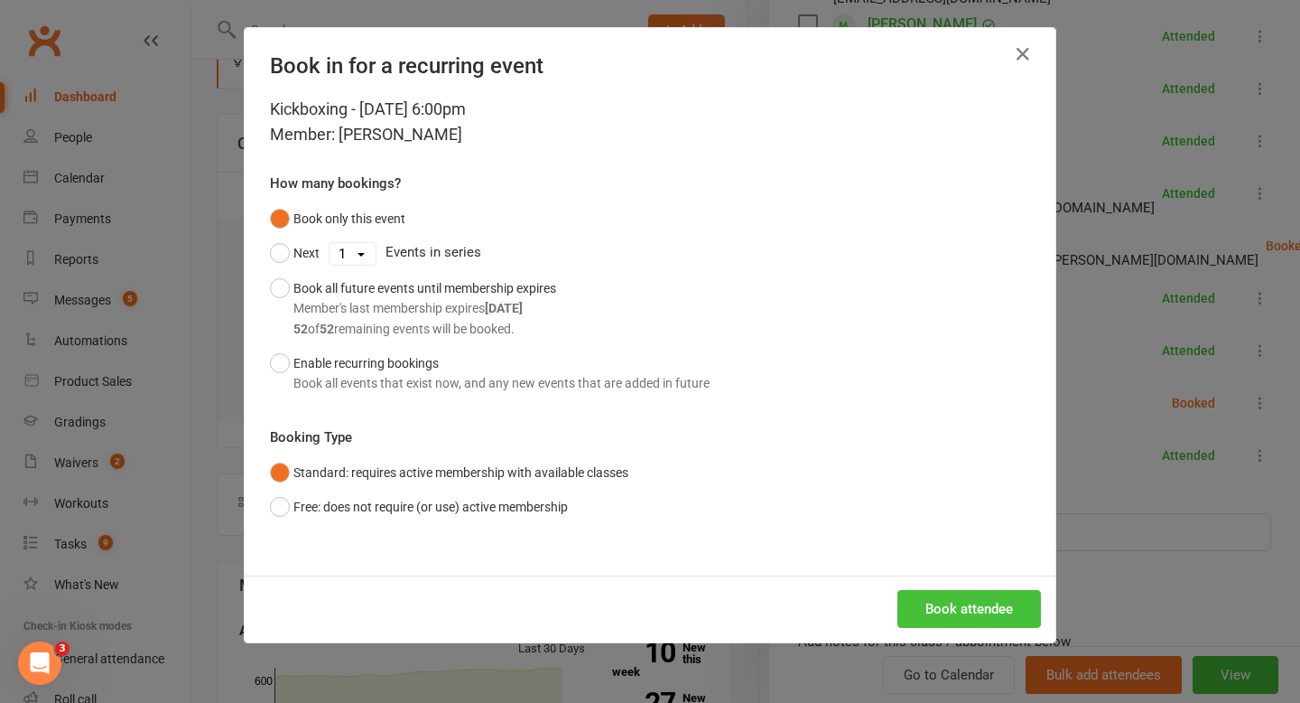
click at [984, 608] on button "Book attendee" at bounding box center [970, 609] width 144 height 38
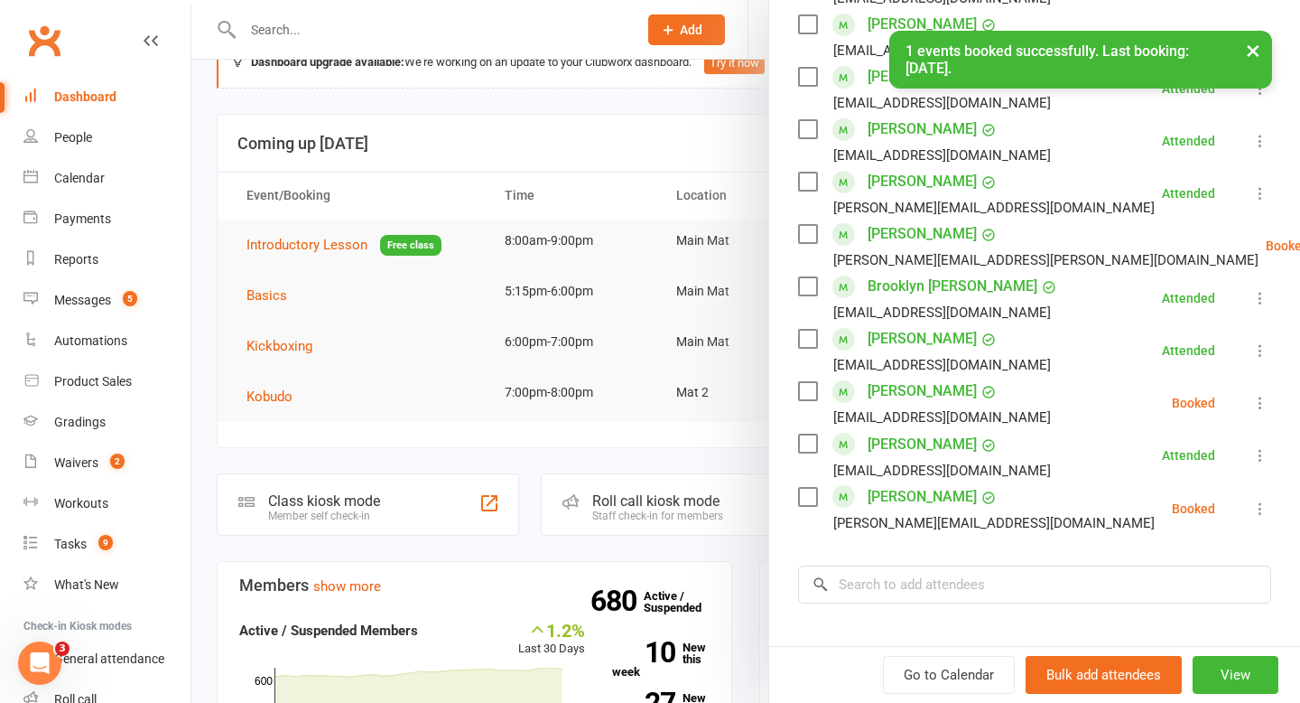
click at [1258, 511] on icon at bounding box center [1261, 508] width 18 height 18
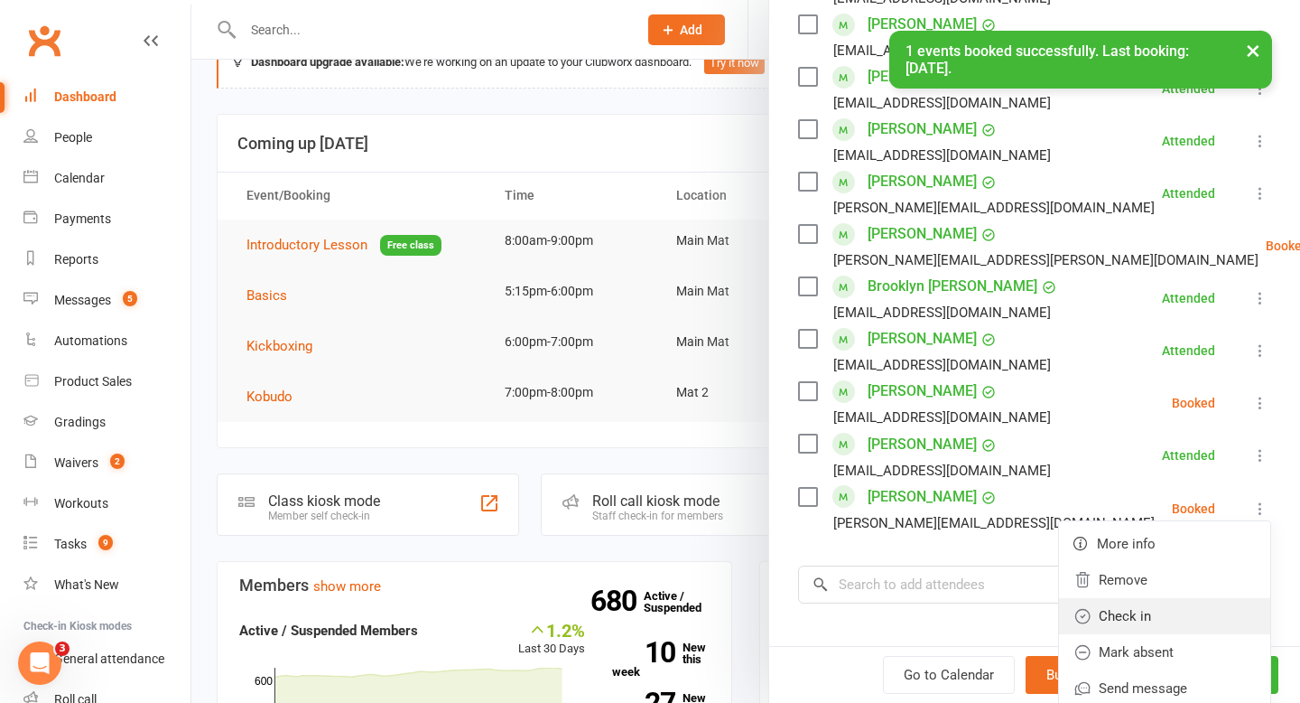
click at [1164, 621] on link "Check in" at bounding box center [1164, 616] width 211 height 36
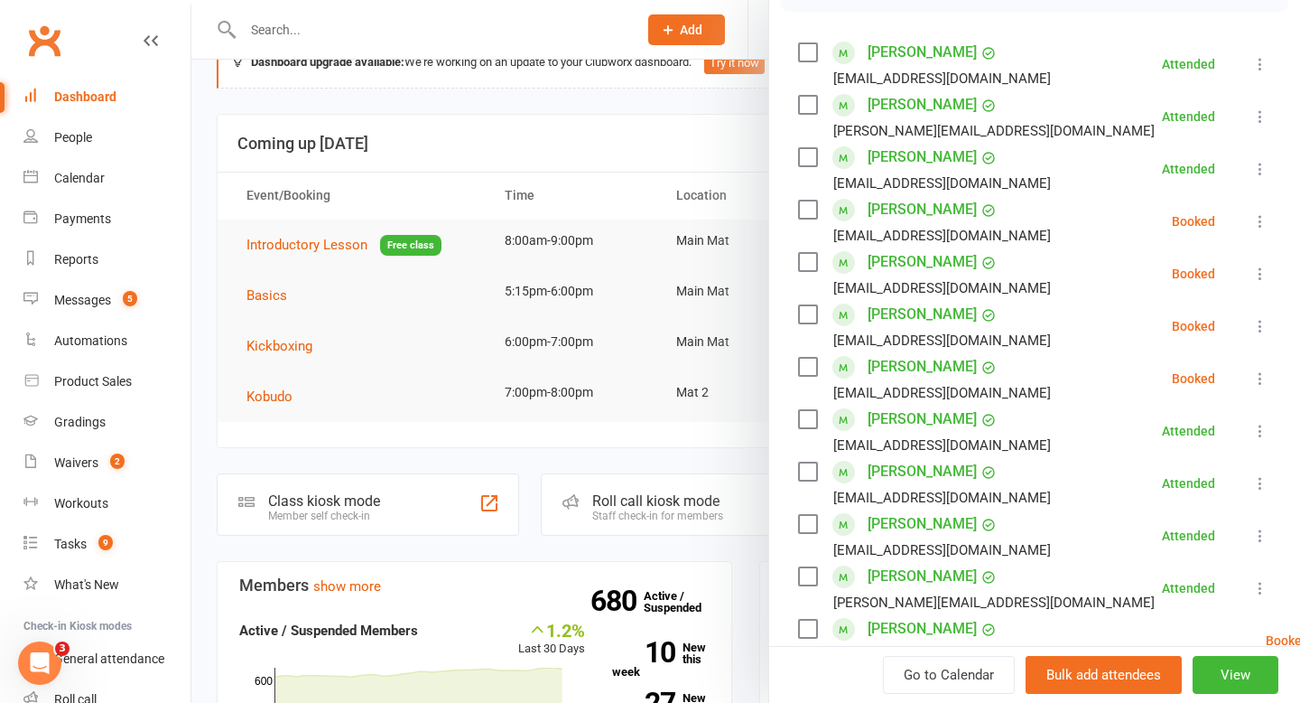
scroll to position [271, 0]
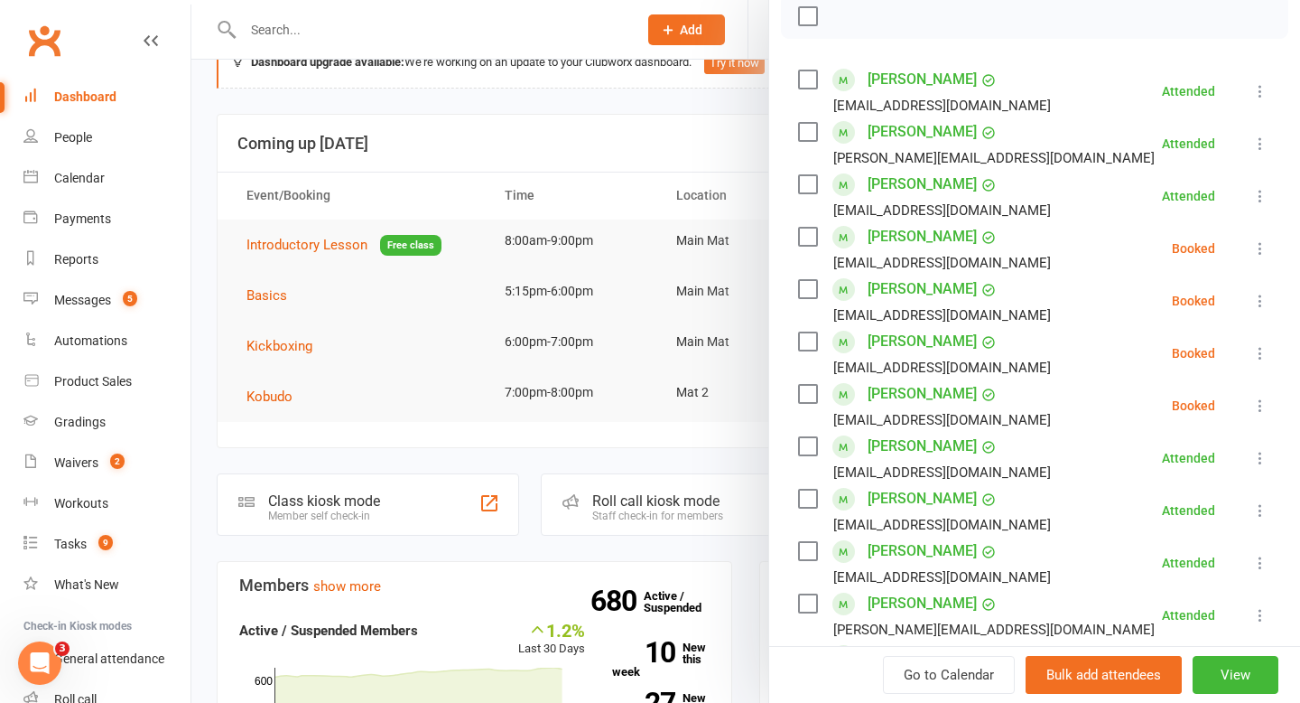
click at [799, 79] on label at bounding box center [807, 79] width 18 height 18
click at [803, 125] on label at bounding box center [807, 132] width 18 height 18
click at [802, 187] on label at bounding box center [807, 184] width 18 height 18
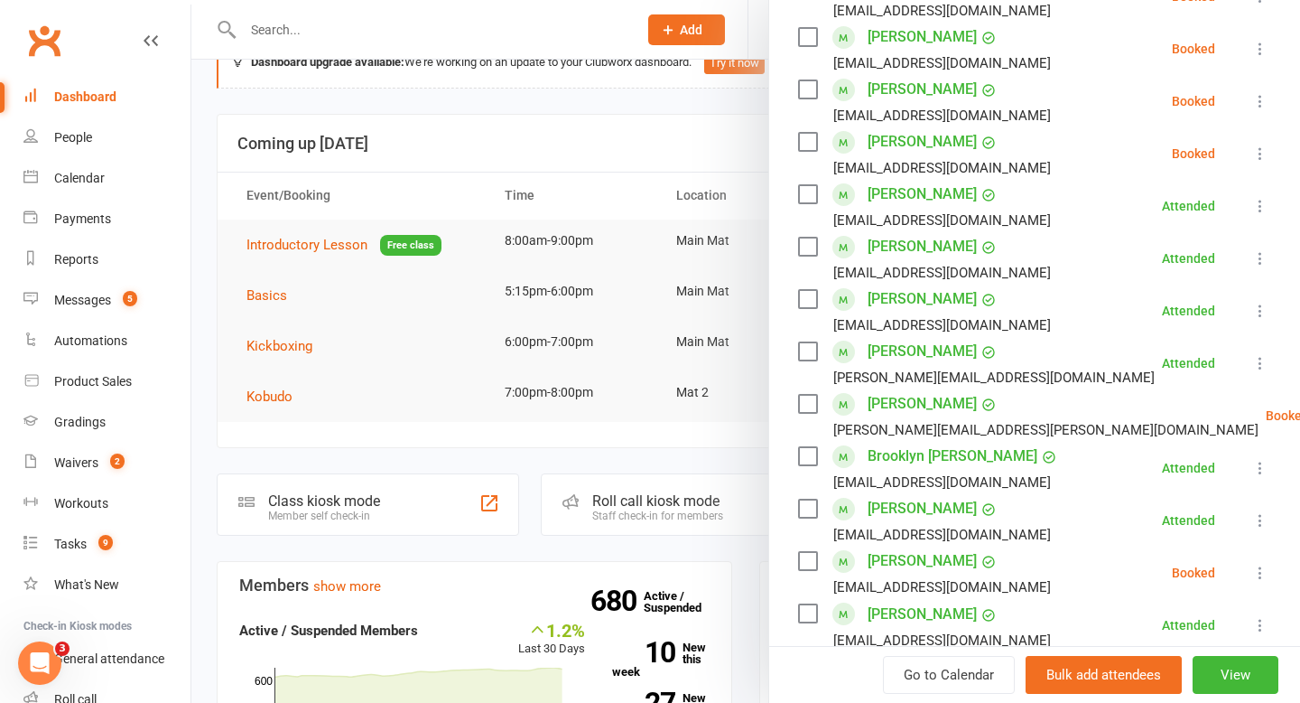
scroll to position [528, 0]
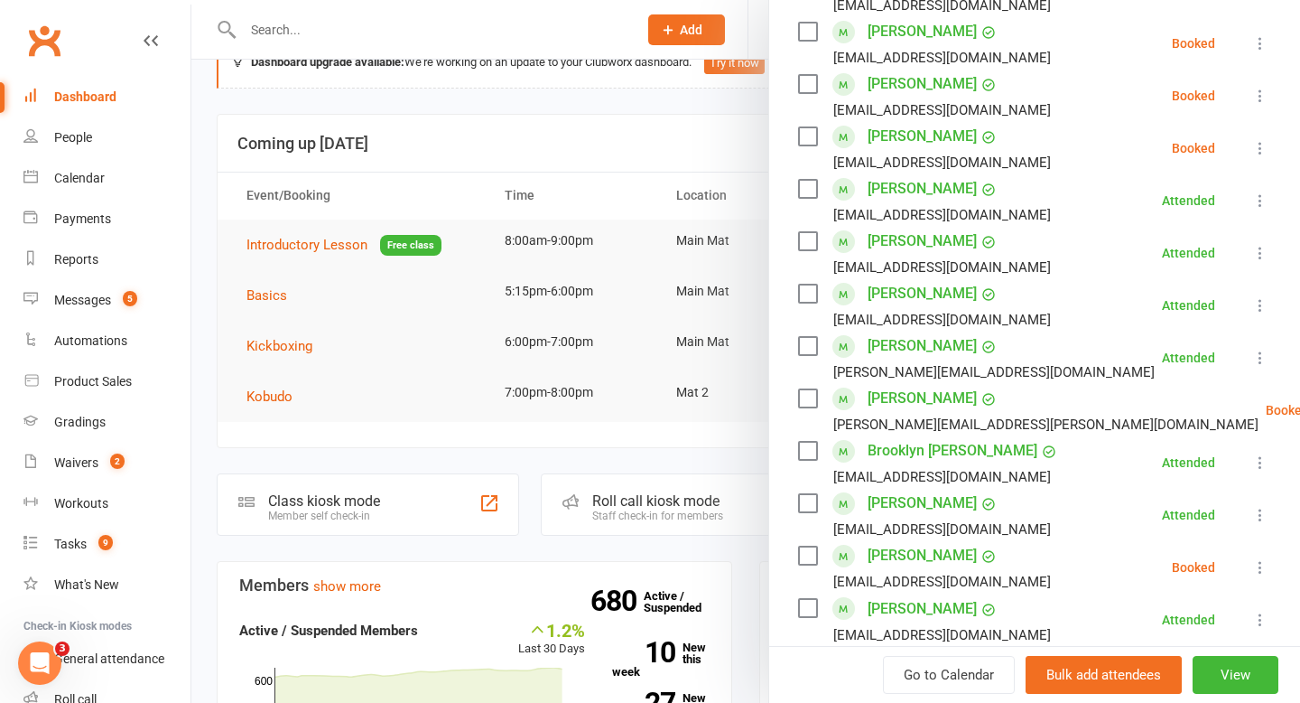
click at [802, 187] on label at bounding box center [807, 189] width 18 height 18
click at [808, 243] on label at bounding box center [807, 241] width 18 height 18
click at [810, 297] on label at bounding box center [807, 293] width 18 height 18
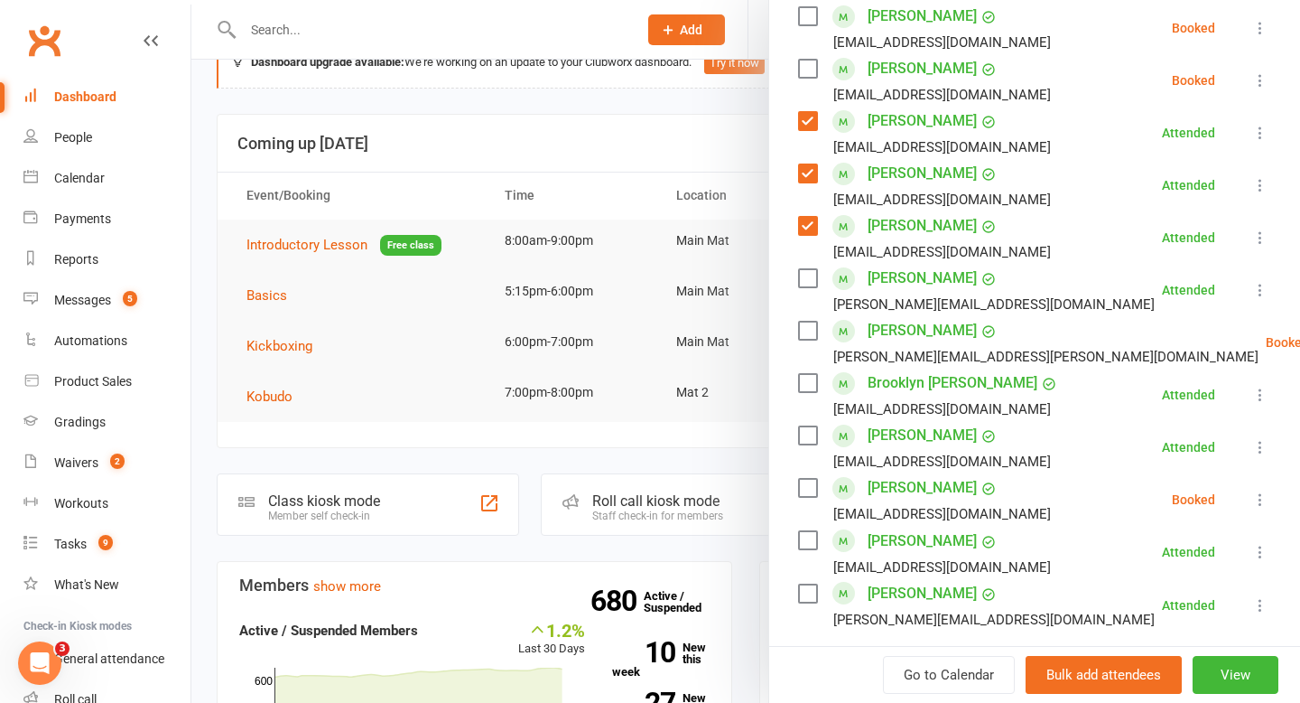
scroll to position [600, 0]
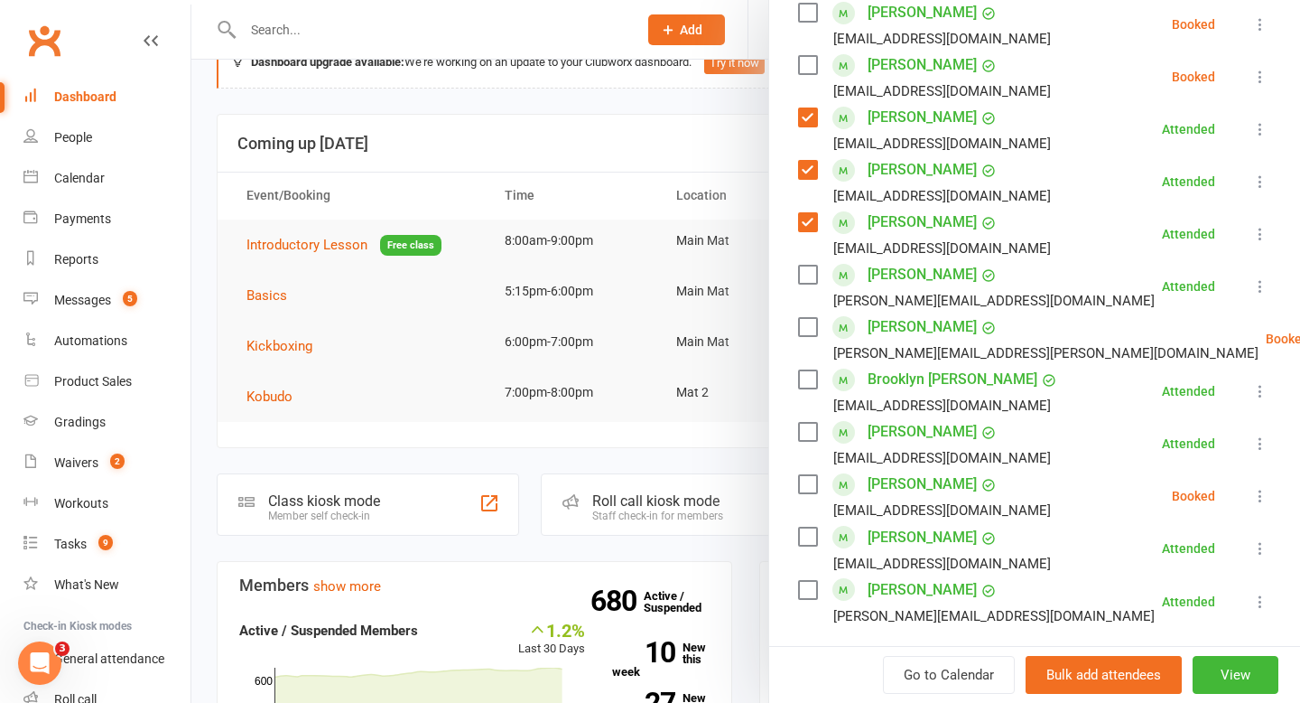
click at [808, 282] on label at bounding box center [807, 274] width 18 height 18
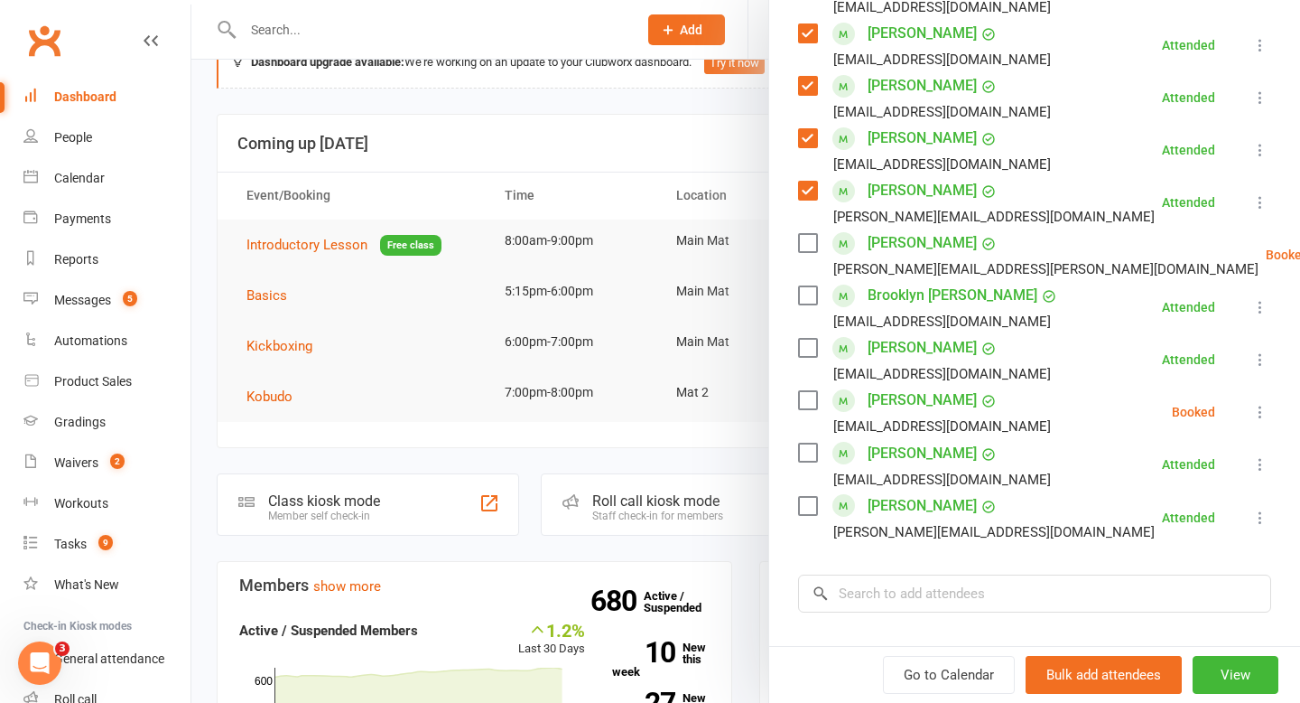
scroll to position [685, 0]
click at [808, 297] on label at bounding box center [807, 293] width 18 height 18
click at [807, 349] on label at bounding box center [807, 346] width 18 height 18
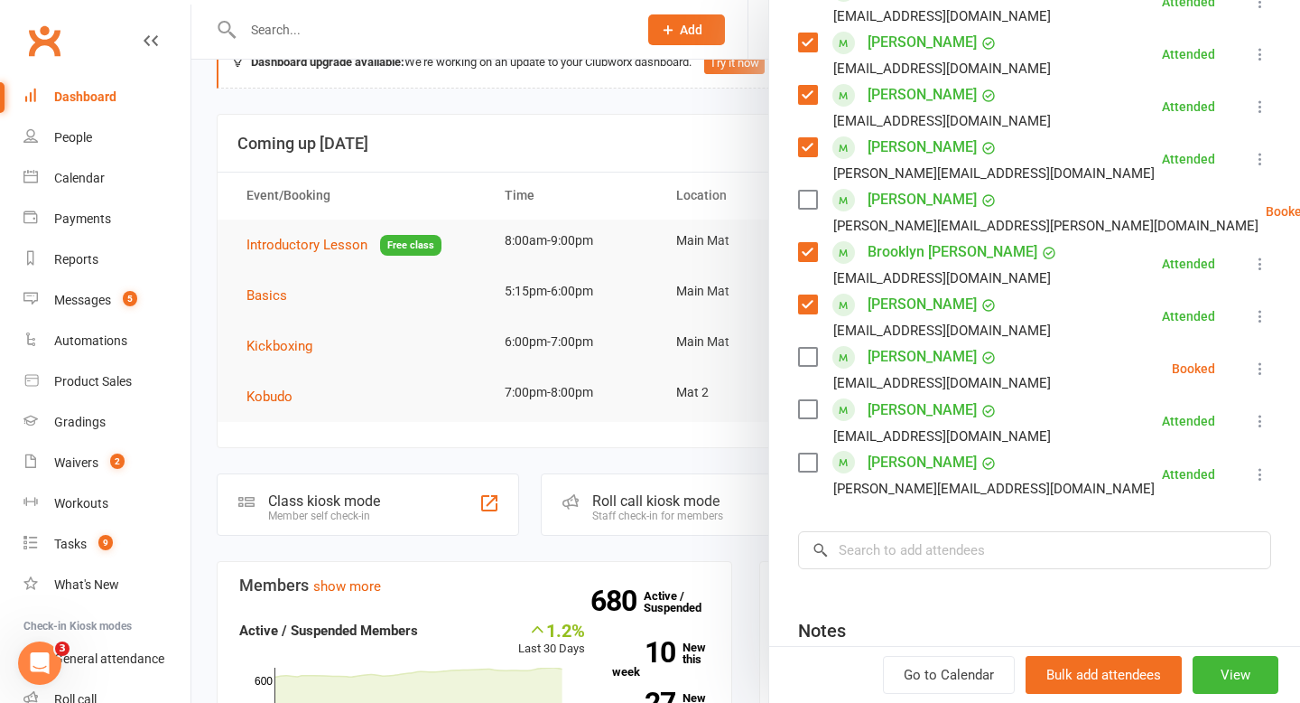
scroll to position [730, 0]
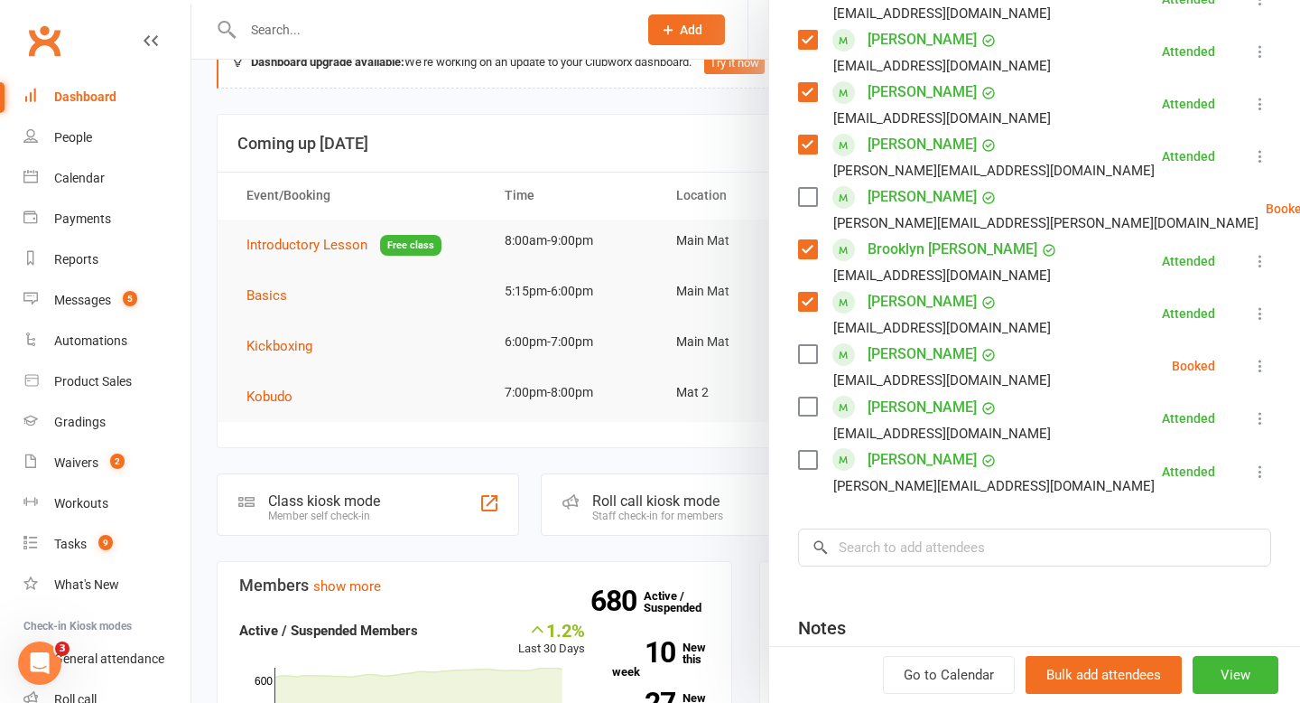
click at [804, 406] on label at bounding box center [807, 406] width 18 height 18
click at [804, 453] on label at bounding box center [807, 460] width 18 height 18
click at [904, 547] on input "search" at bounding box center [1034, 547] width 473 height 38
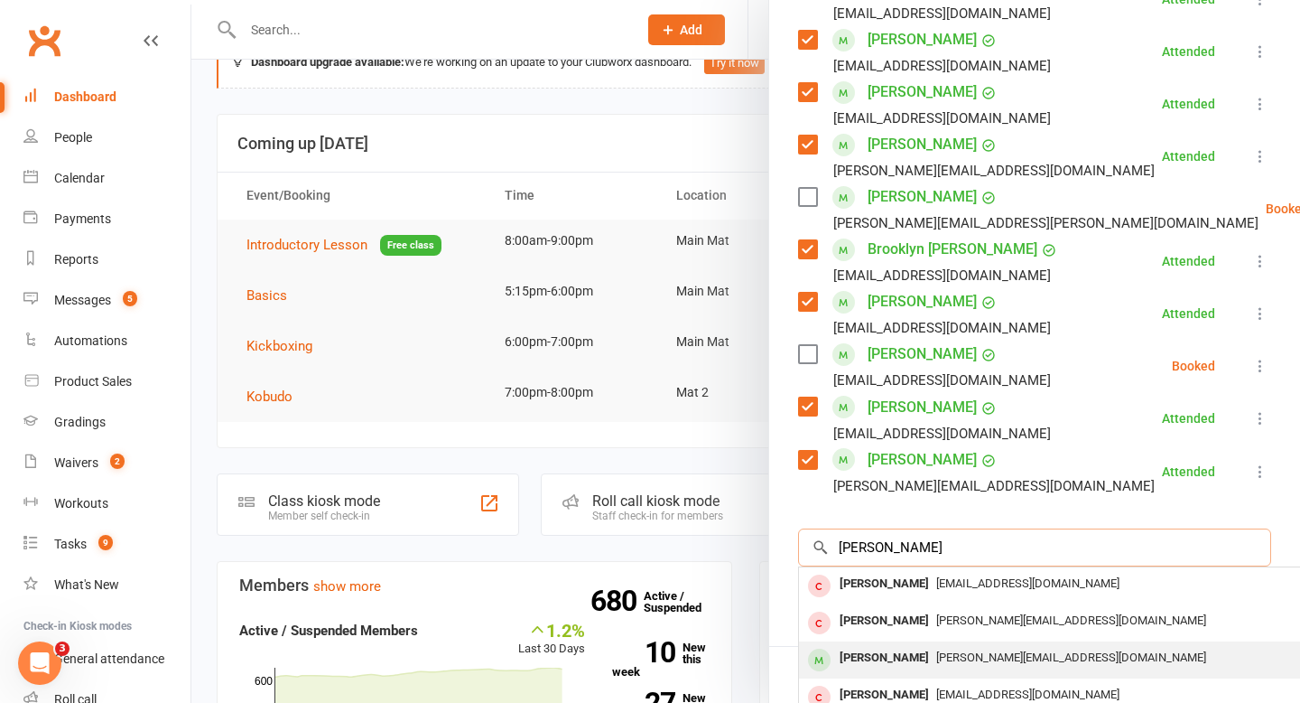
type input "[PERSON_NAME]"
click at [858, 654] on div "[PERSON_NAME]" at bounding box center [885, 658] width 104 height 26
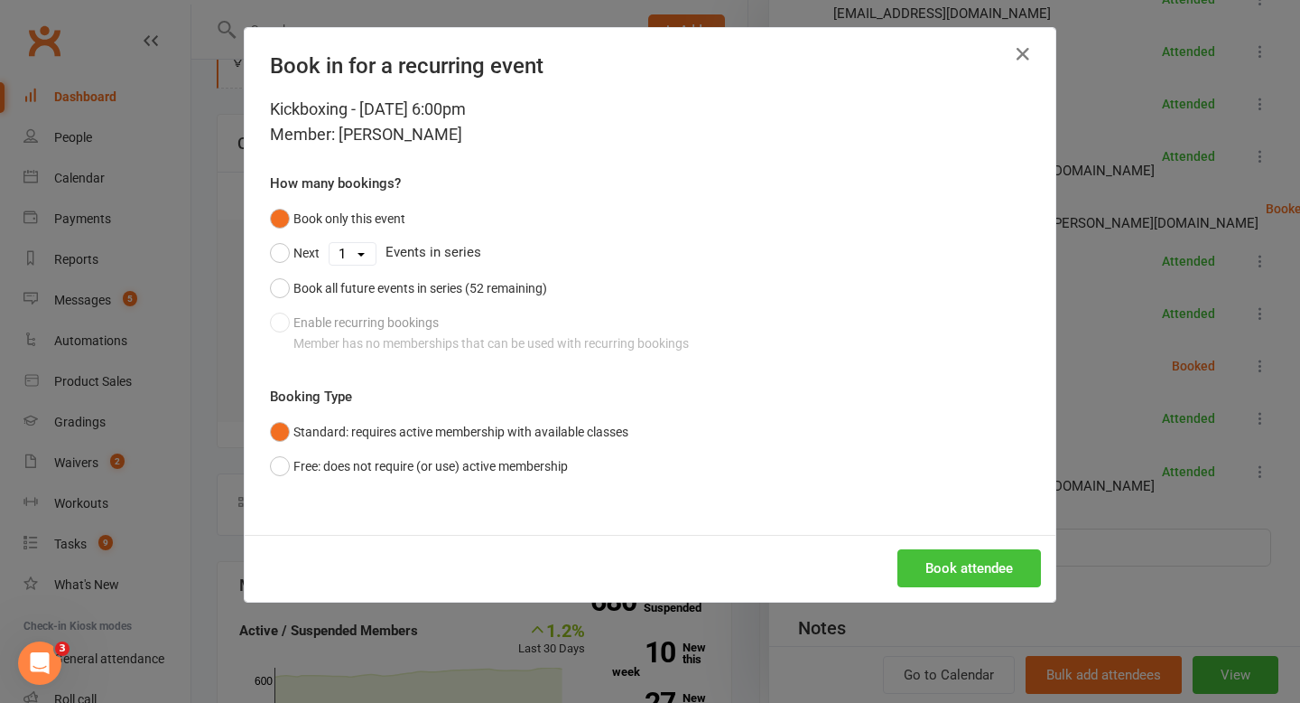
click at [955, 560] on button "Book attendee" at bounding box center [970, 568] width 144 height 38
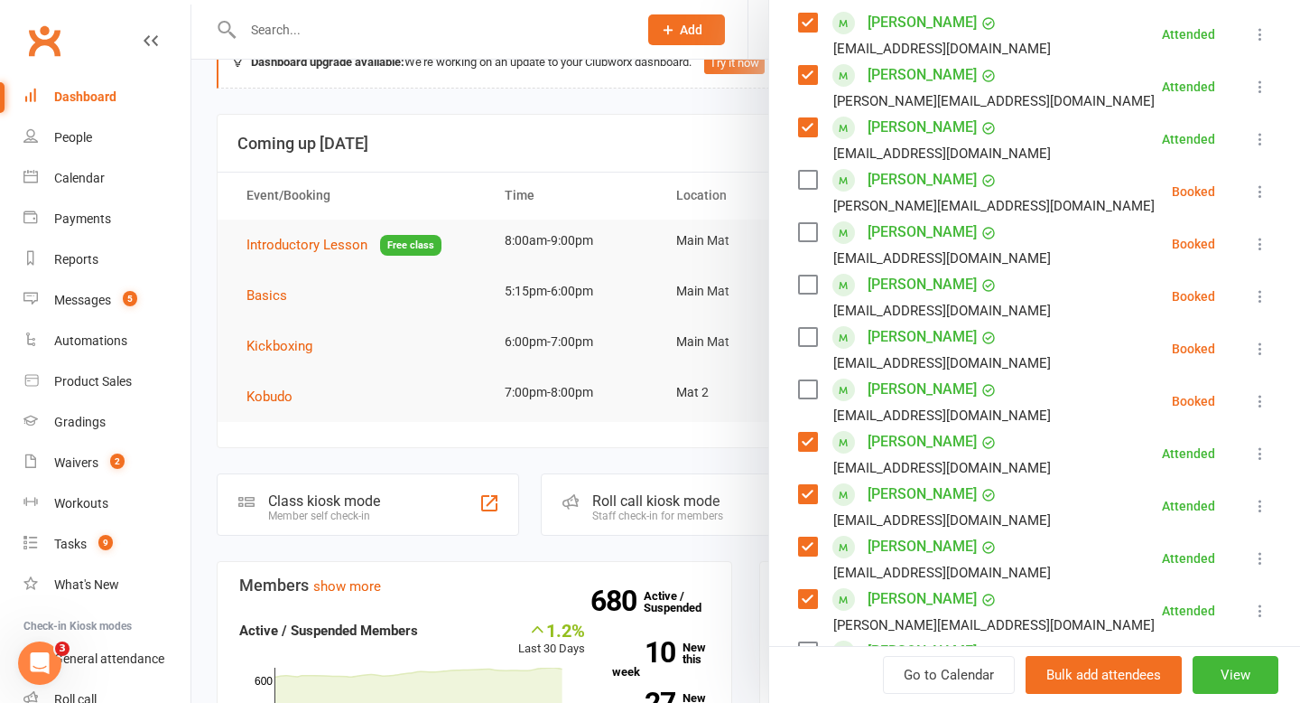
scroll to position [326, 0]
click at [1261, 191] on icon at bounding box center [1261, 193] width 18 height 18
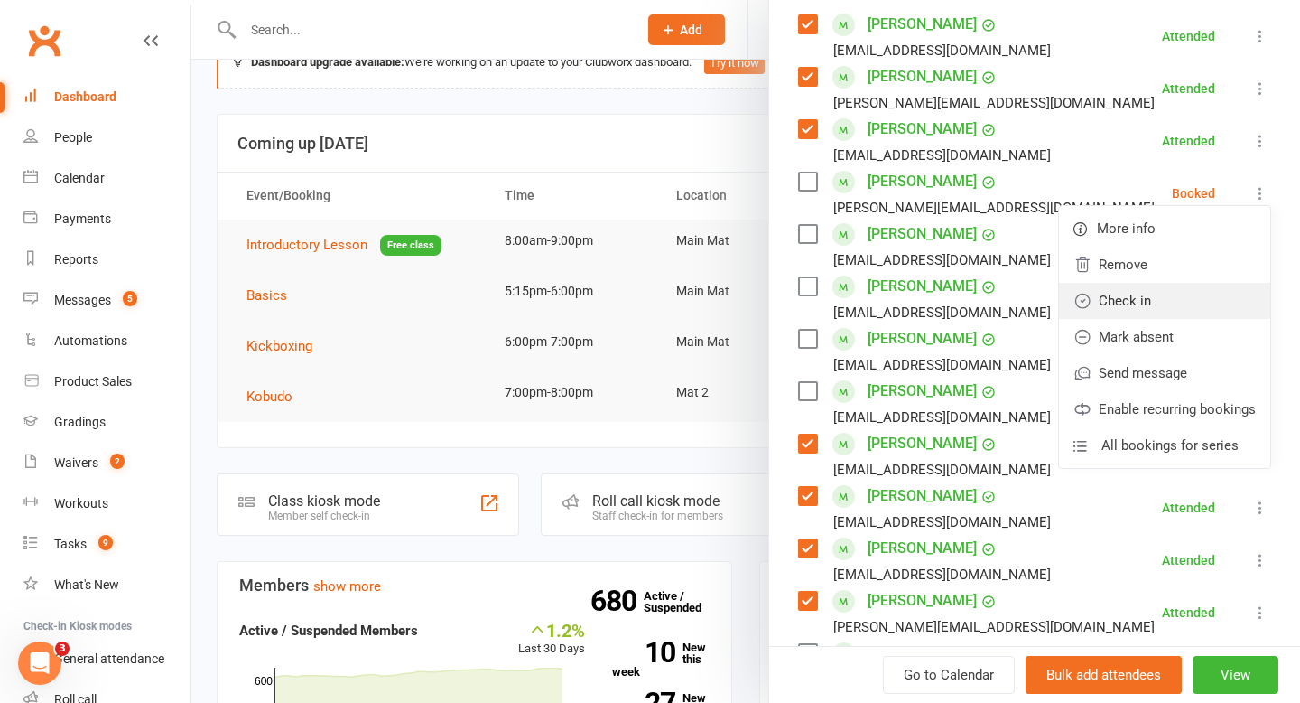
click at [1187, 302] on link "Check in" at bounding box center [1164, 301] width 211 height 36
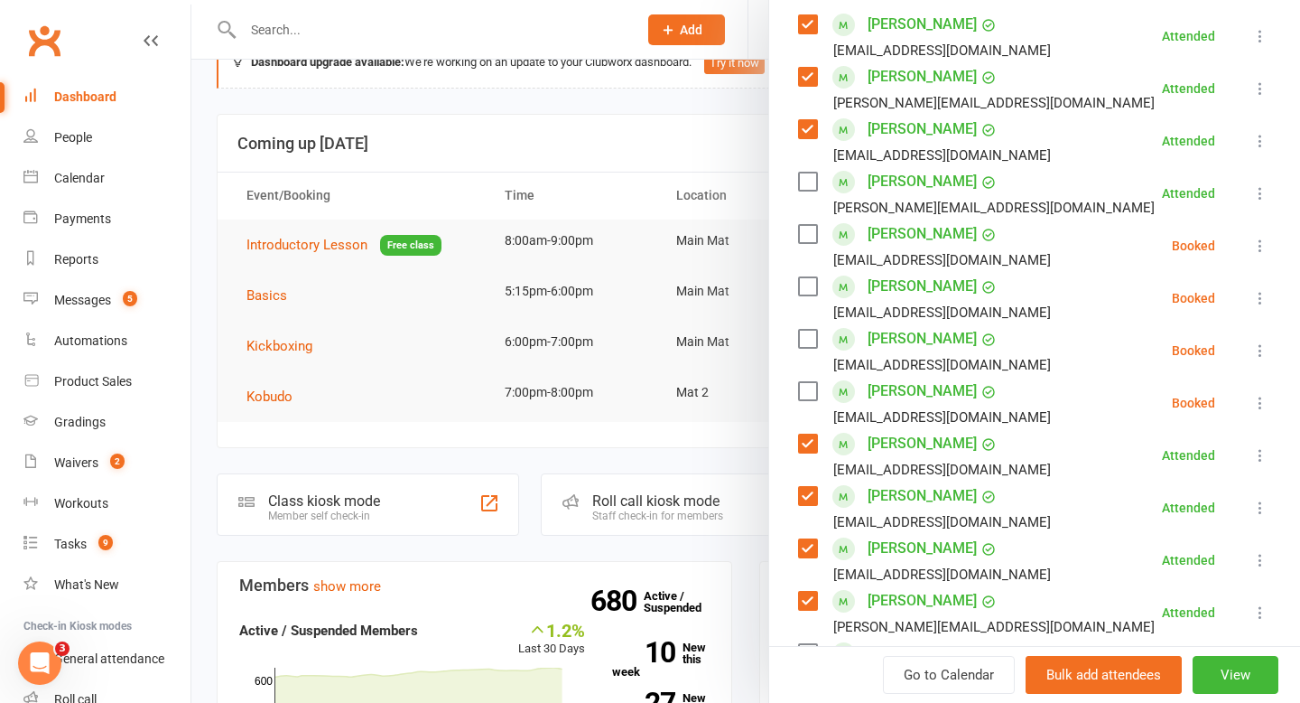
click at [805, 179] on label at bounding box center [807, 181] width 18 height 18
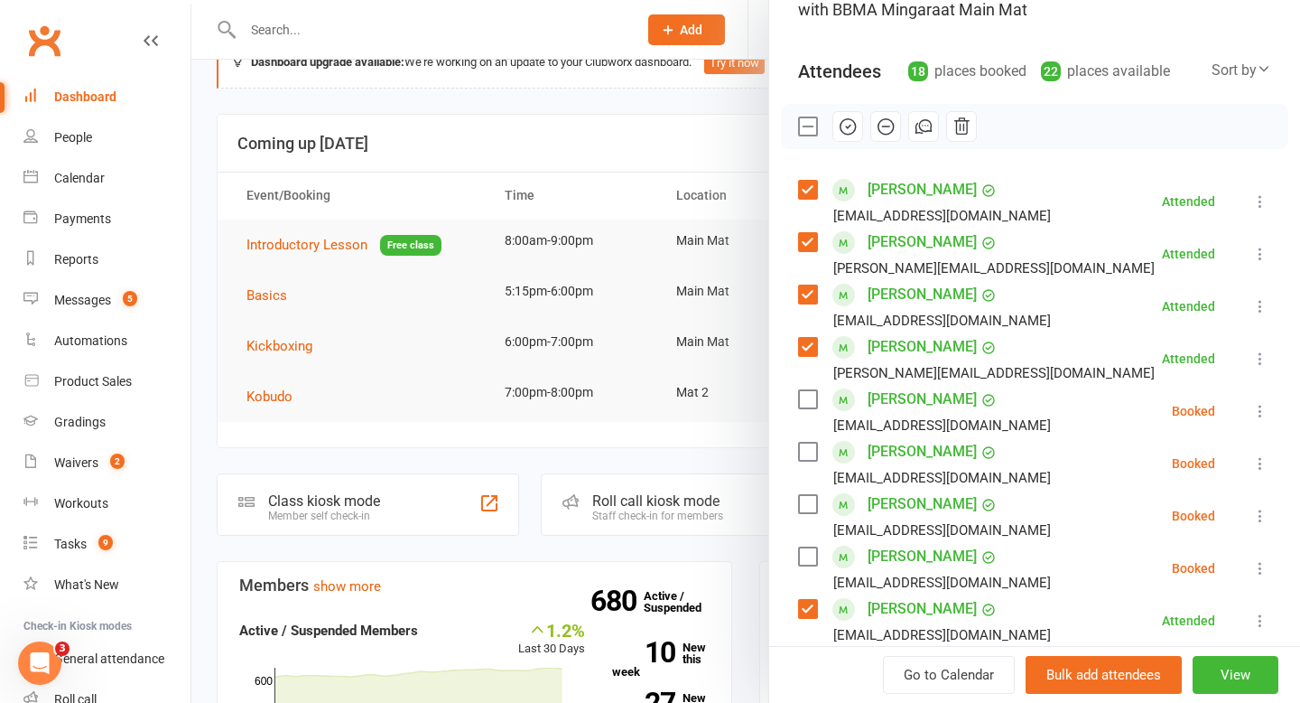
scroll to position [145, 0]
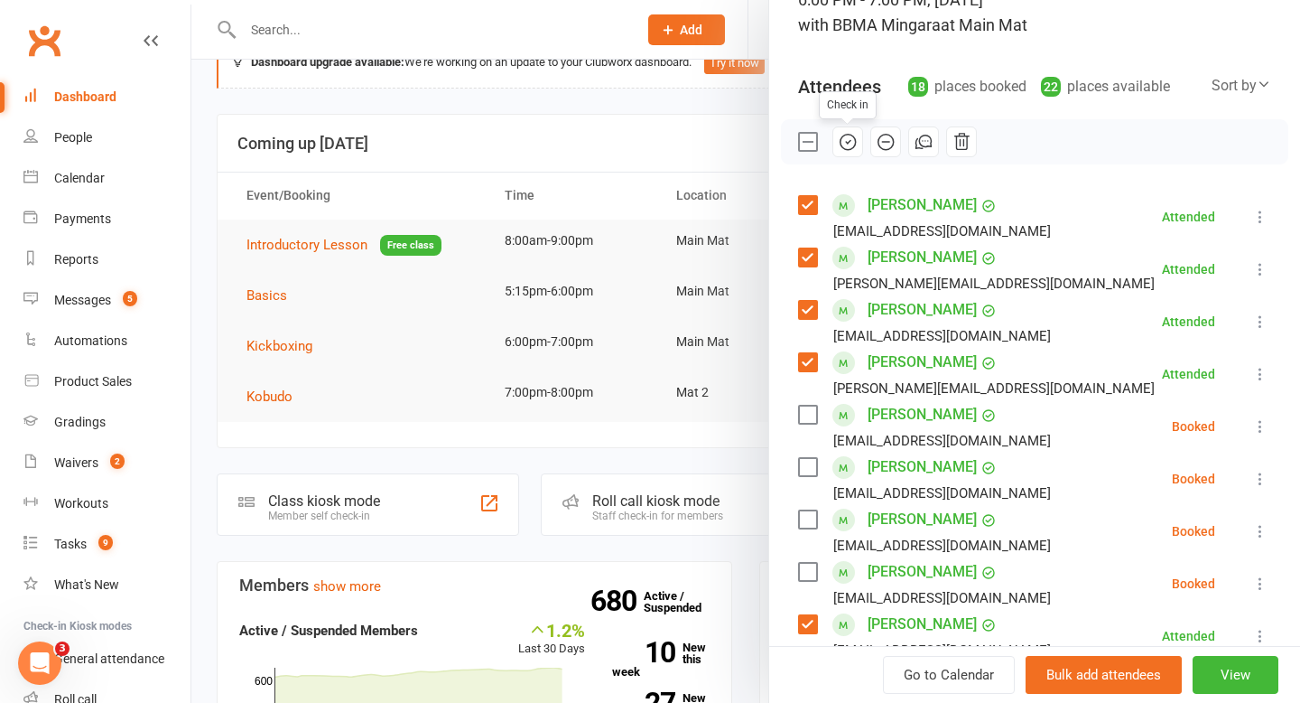
click at [840, 150] on icon "button" at bounding box center [848, 142] width 20 height 20
